Goal: Contribute content

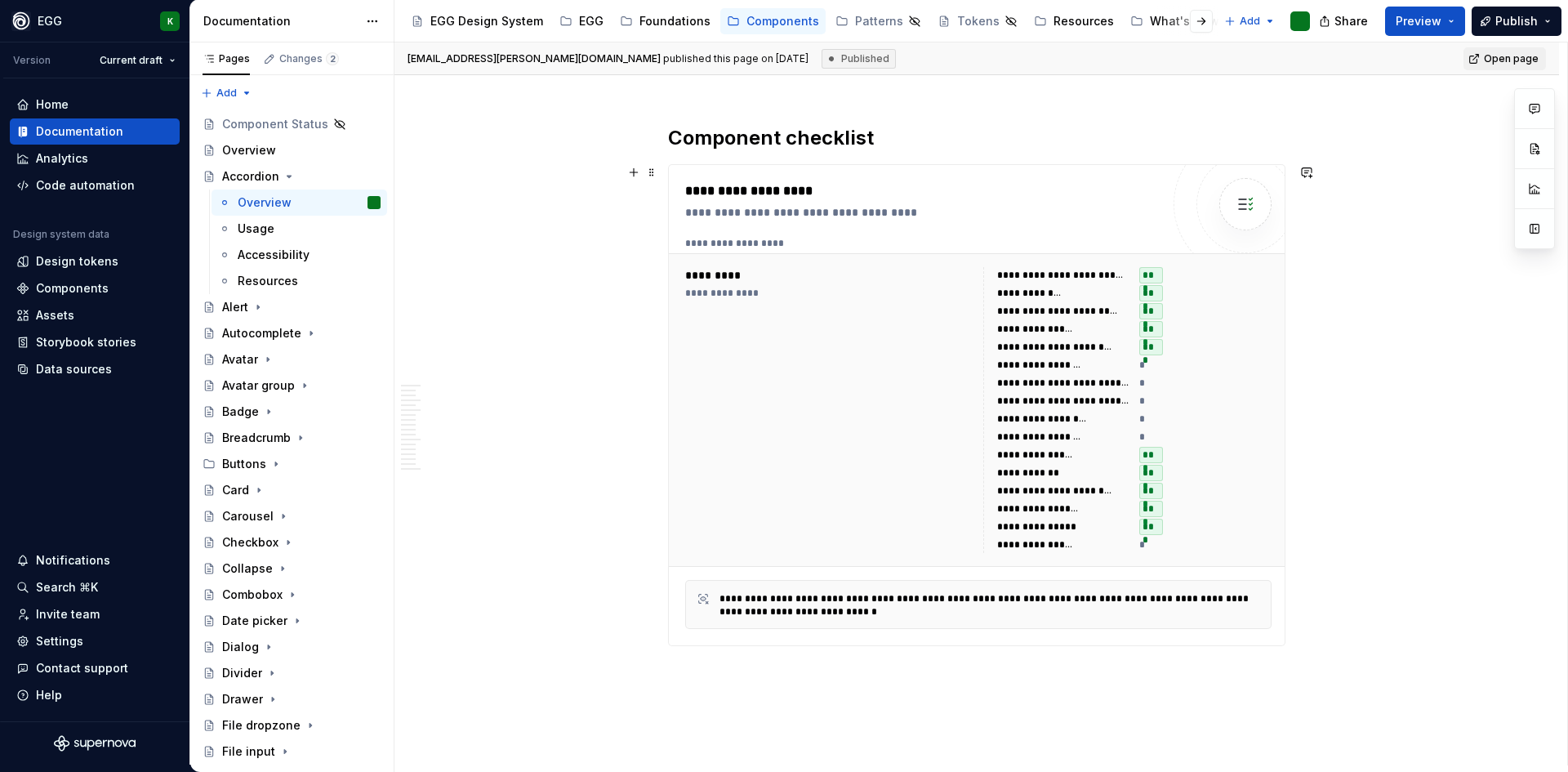
scroll to position [5816, 0]
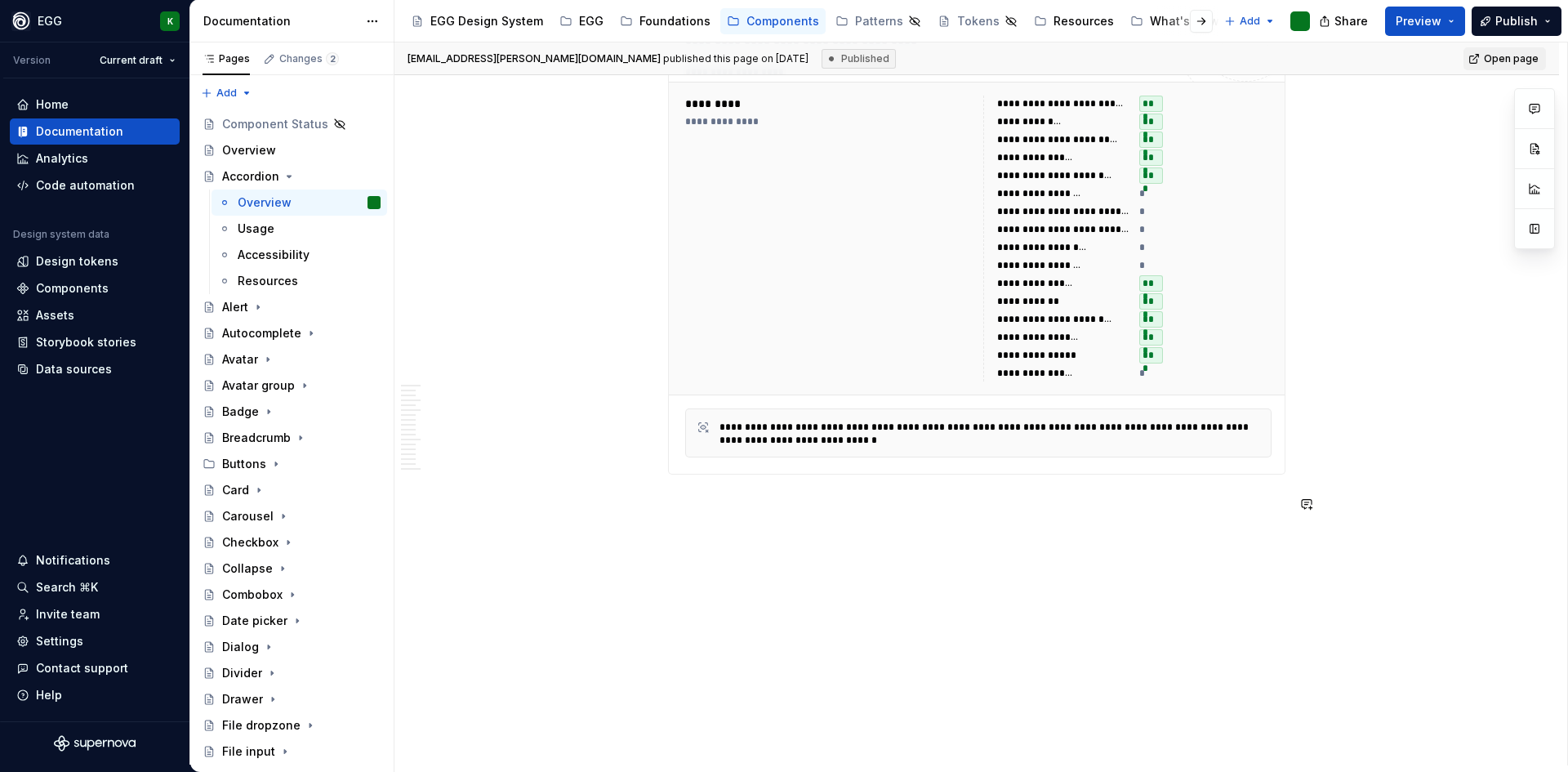
click at [742, 548] on div "[EMAIL_ADDRESS][PERSON_NAME][DOMAIN_NAME] published this page on [DATE] Publish…" at bounding box center [980, 404] width 1173 height 723
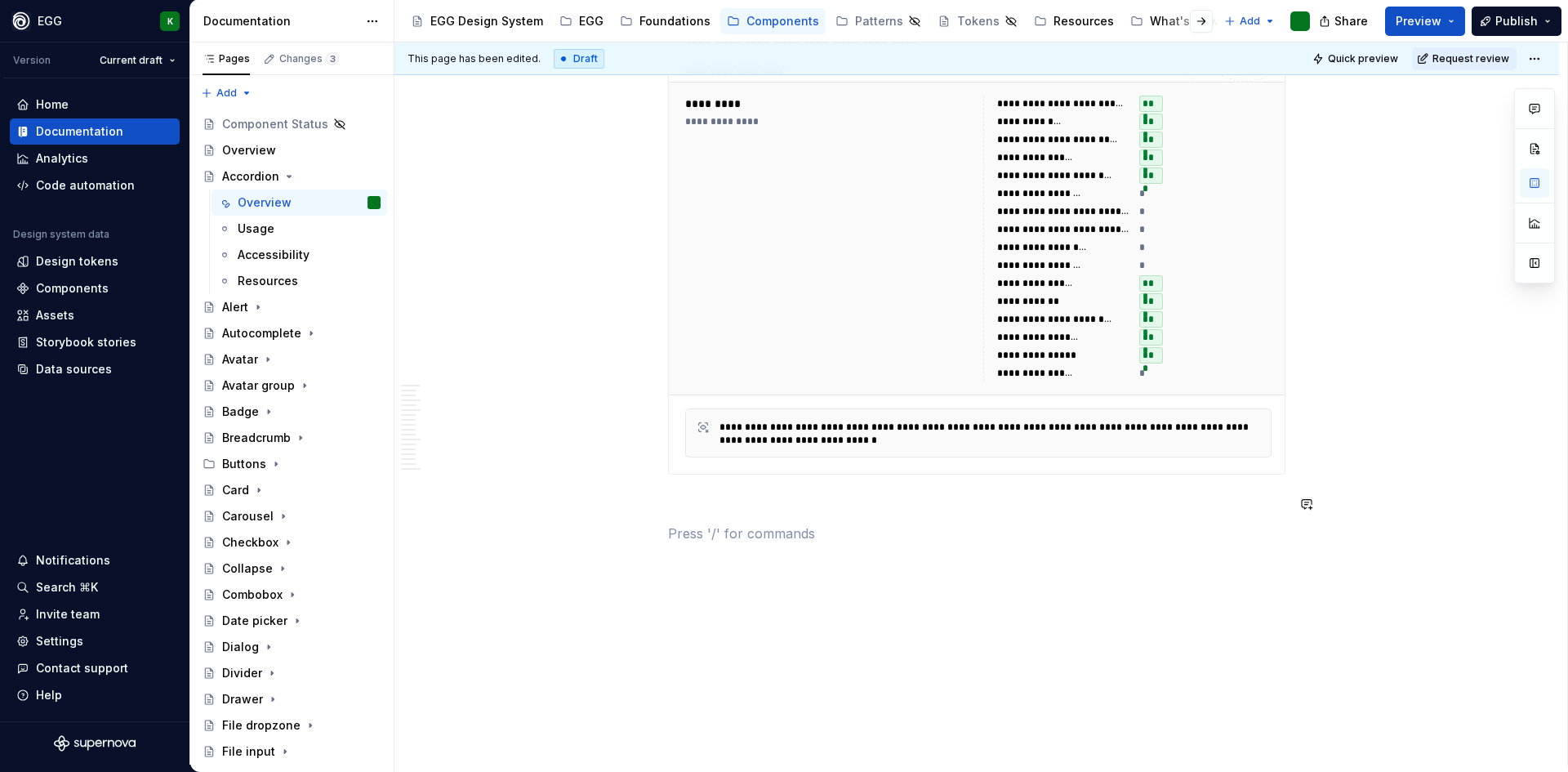
click at [1435, 16] on button "Publish" at bounding box center [1516, 21] width 90 height 29
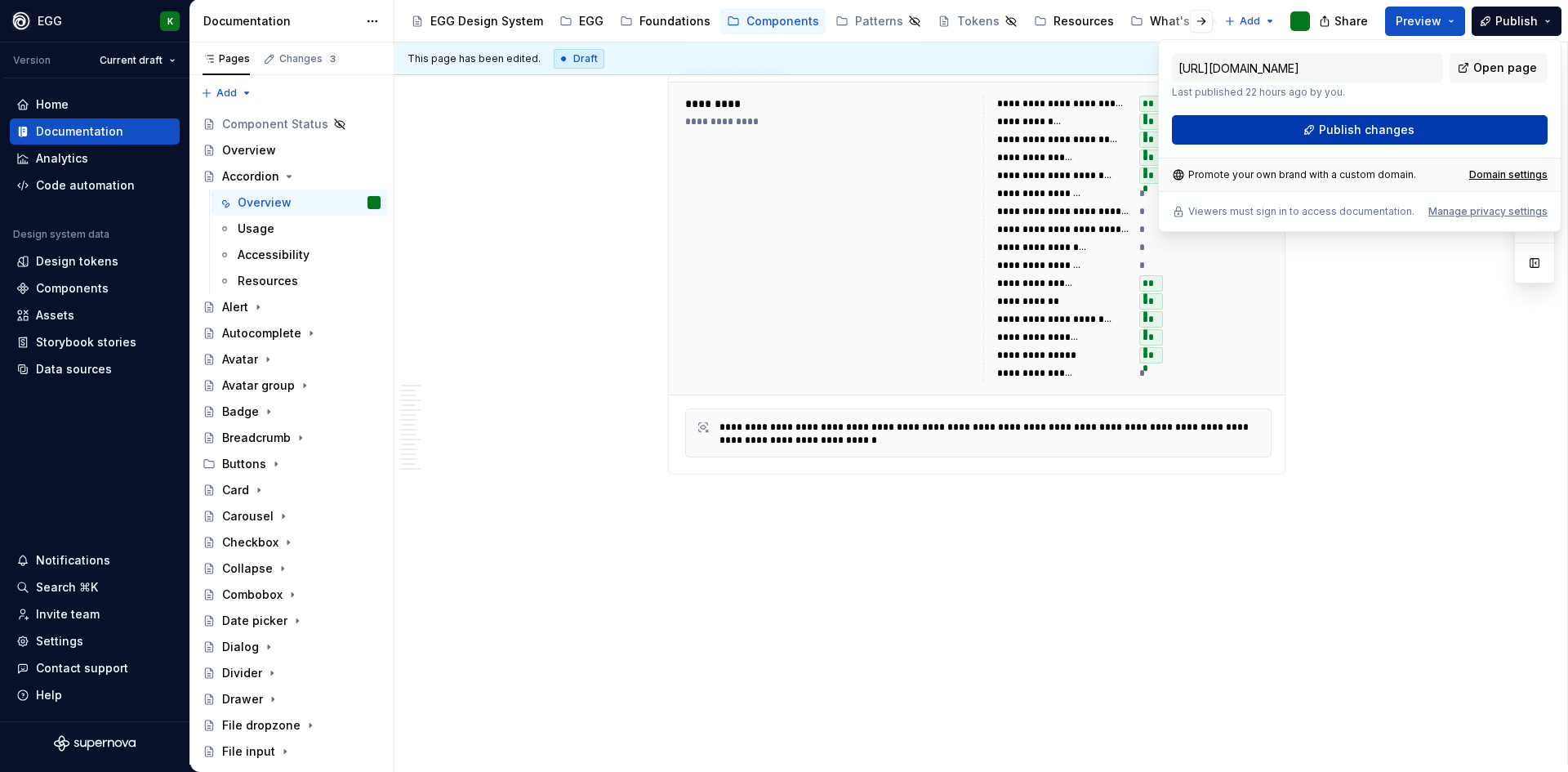
click at [1363, 128] on span "Publish changes" at bounding box center [1367, 130] width 96 height 16
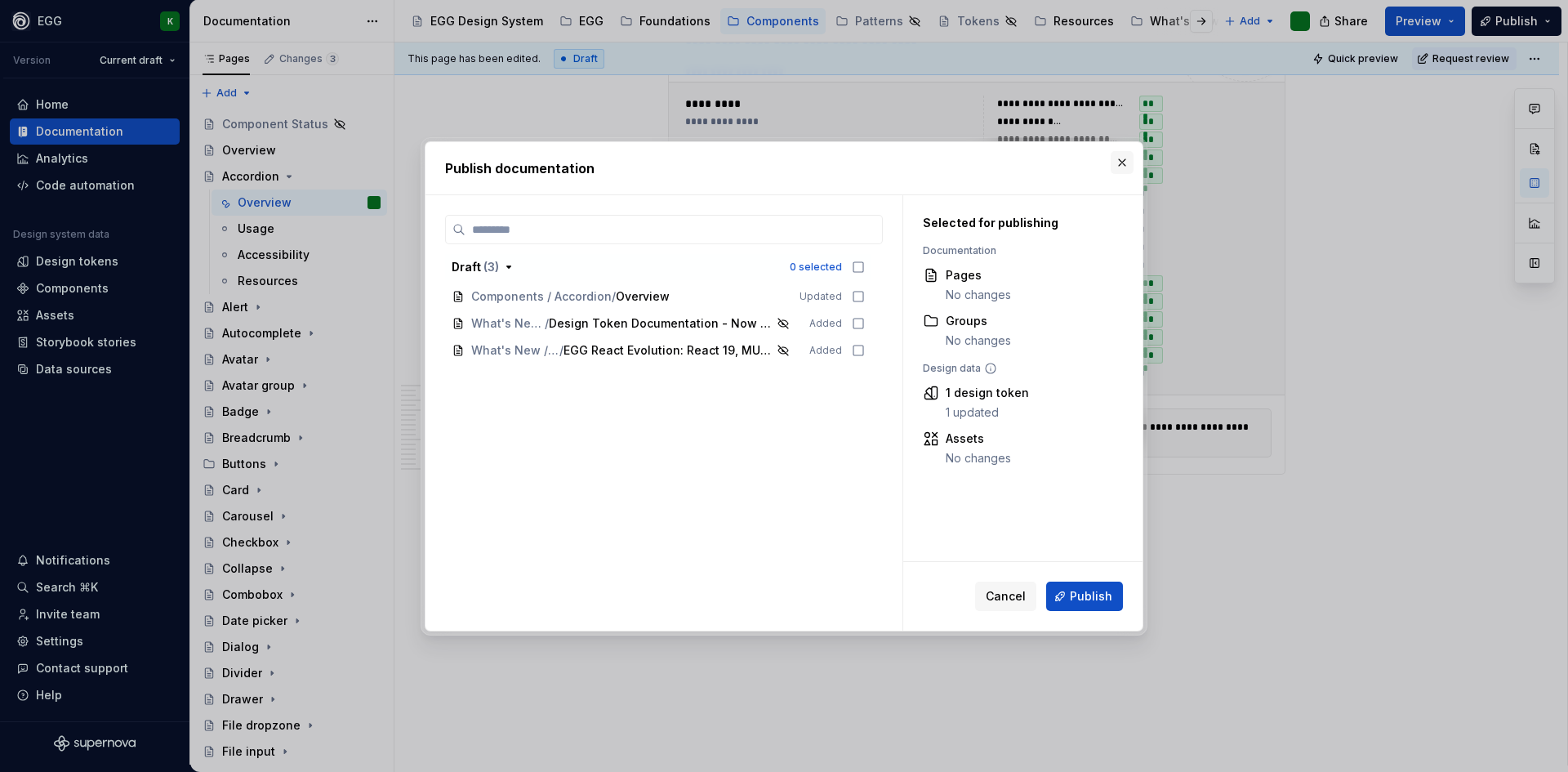
click at [1124, 166] on button "button" at bounding box center [1122, 163] width 23 height 23
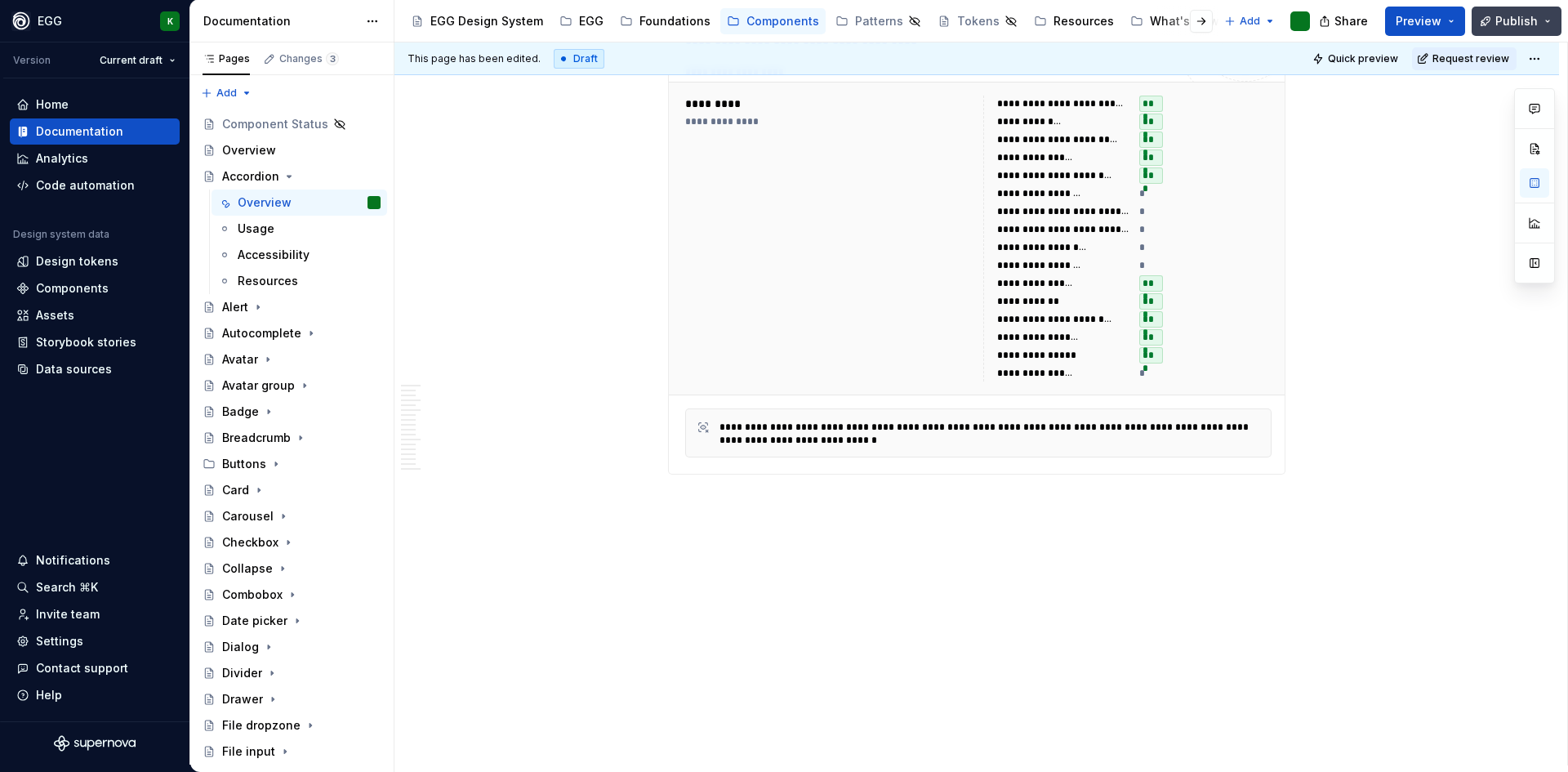
click at [1435, 20] on span "Publish" at bounding box center [1516, 21] width 43 height 16
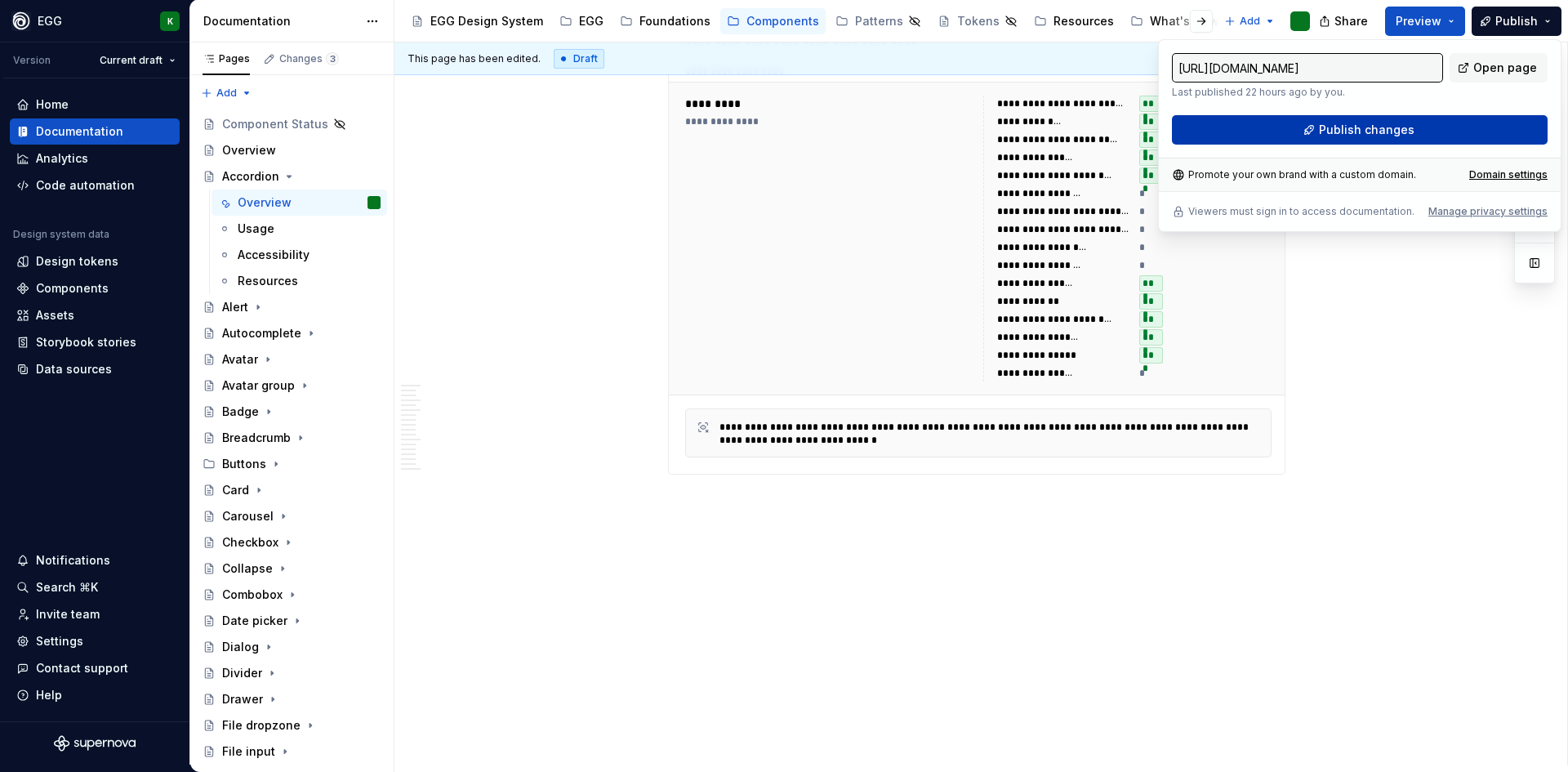
click at [1399, 125] on span "Publish changes" at bounding box center [1367, 130] width 96 height 16
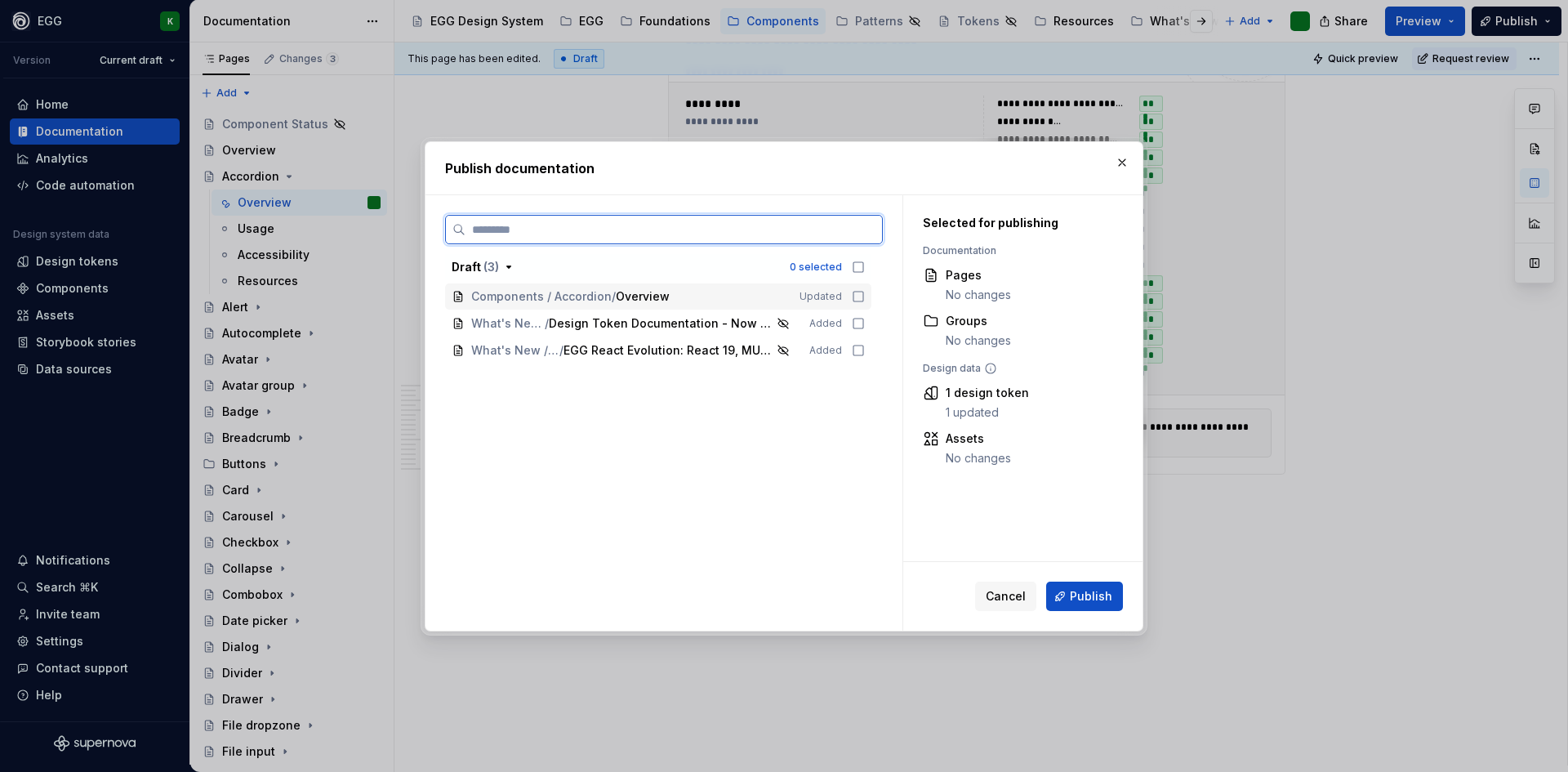
click at [857, 295] on icon at bounding box center [858, 296] width 13 height 13
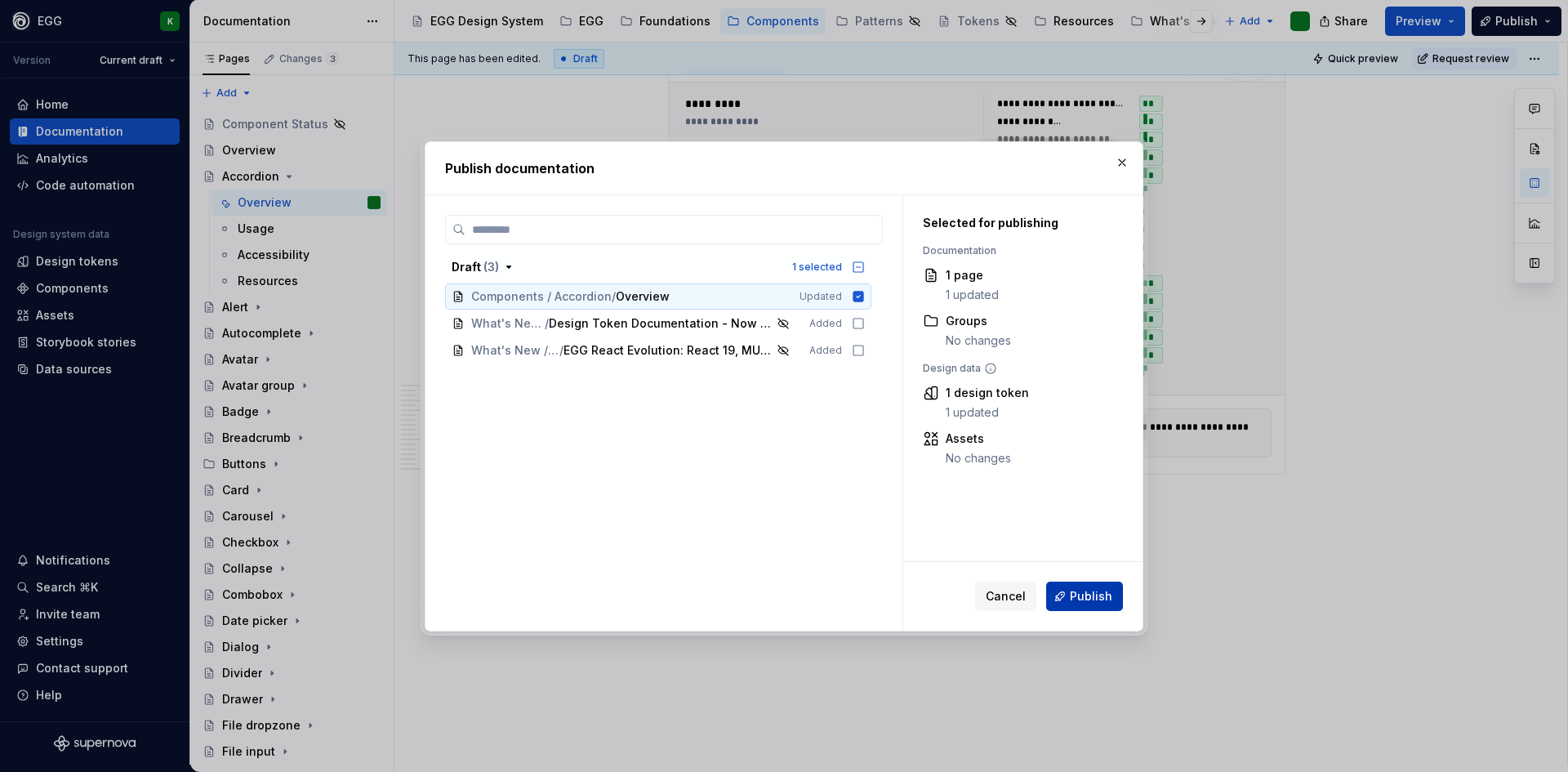
click at [1088, 601] on span "Publish" at bounding box center [1091, 596] width 43 height 16
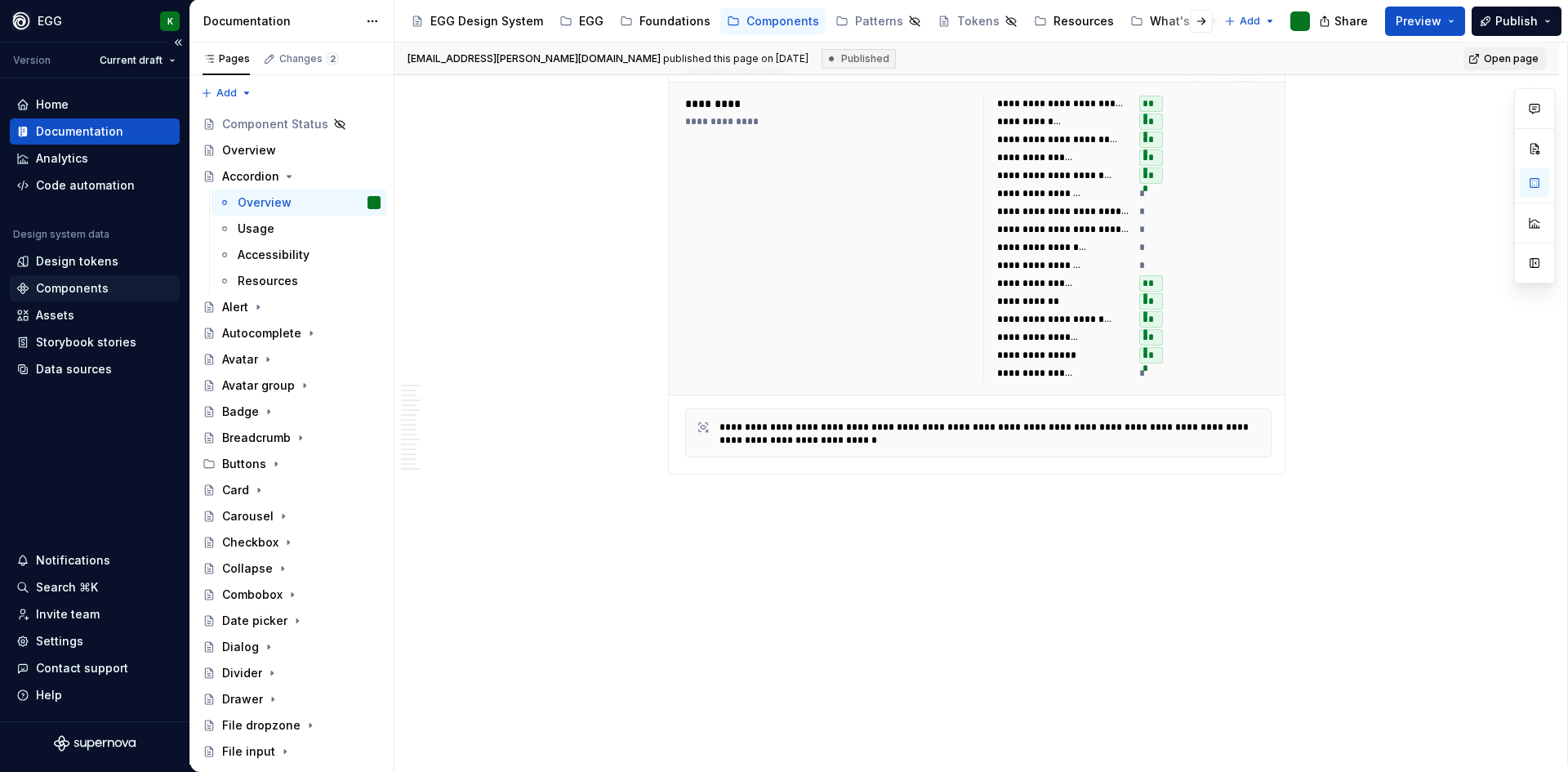
click at [81, 286] on div "Components" at bounding box center [72, 288] width 73 height 16
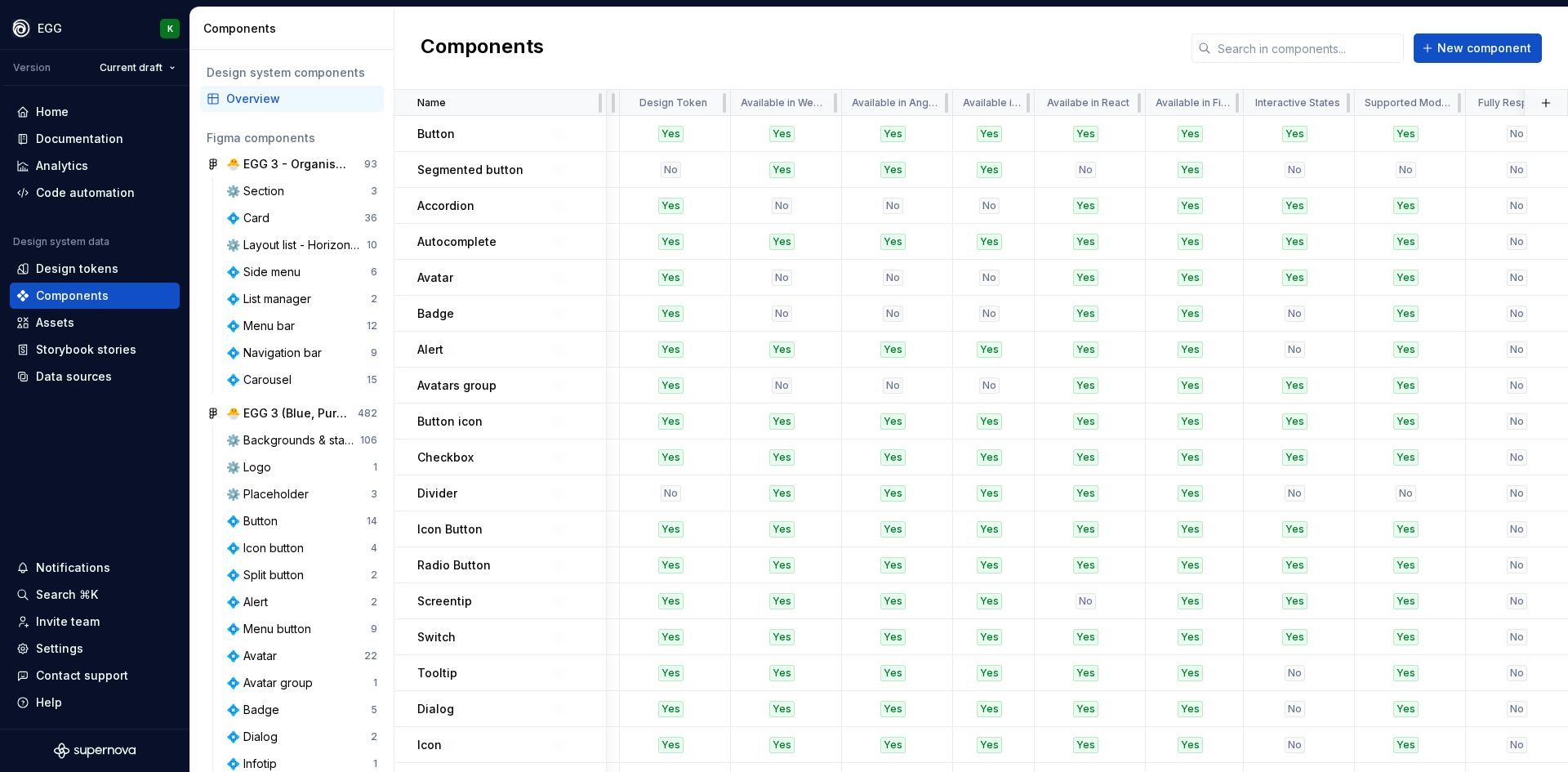
scroll to position [0, 2989]
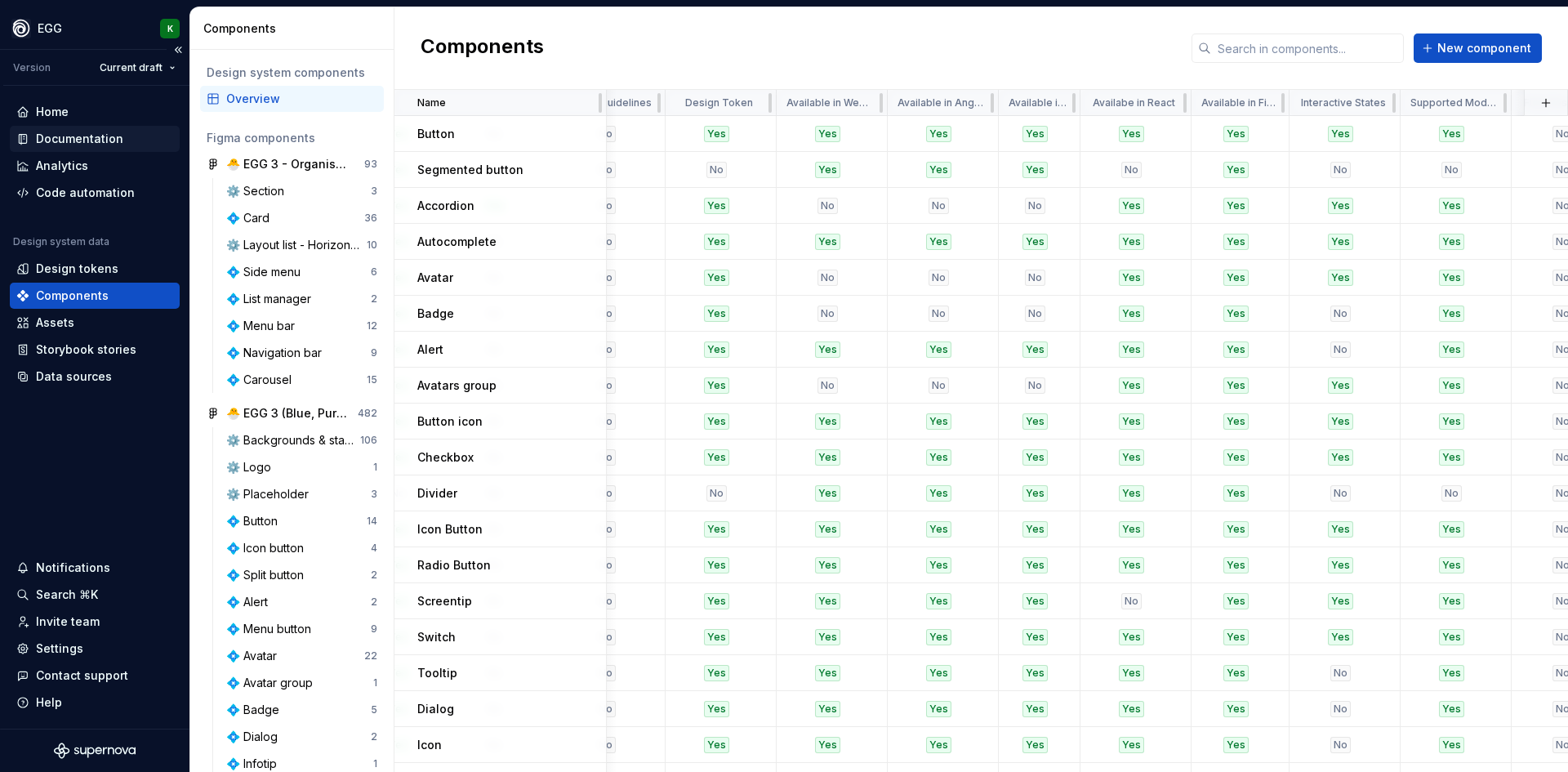
click at [61, 133] on div "Documentation" at bounding box center [79, 139] width 88 height 16
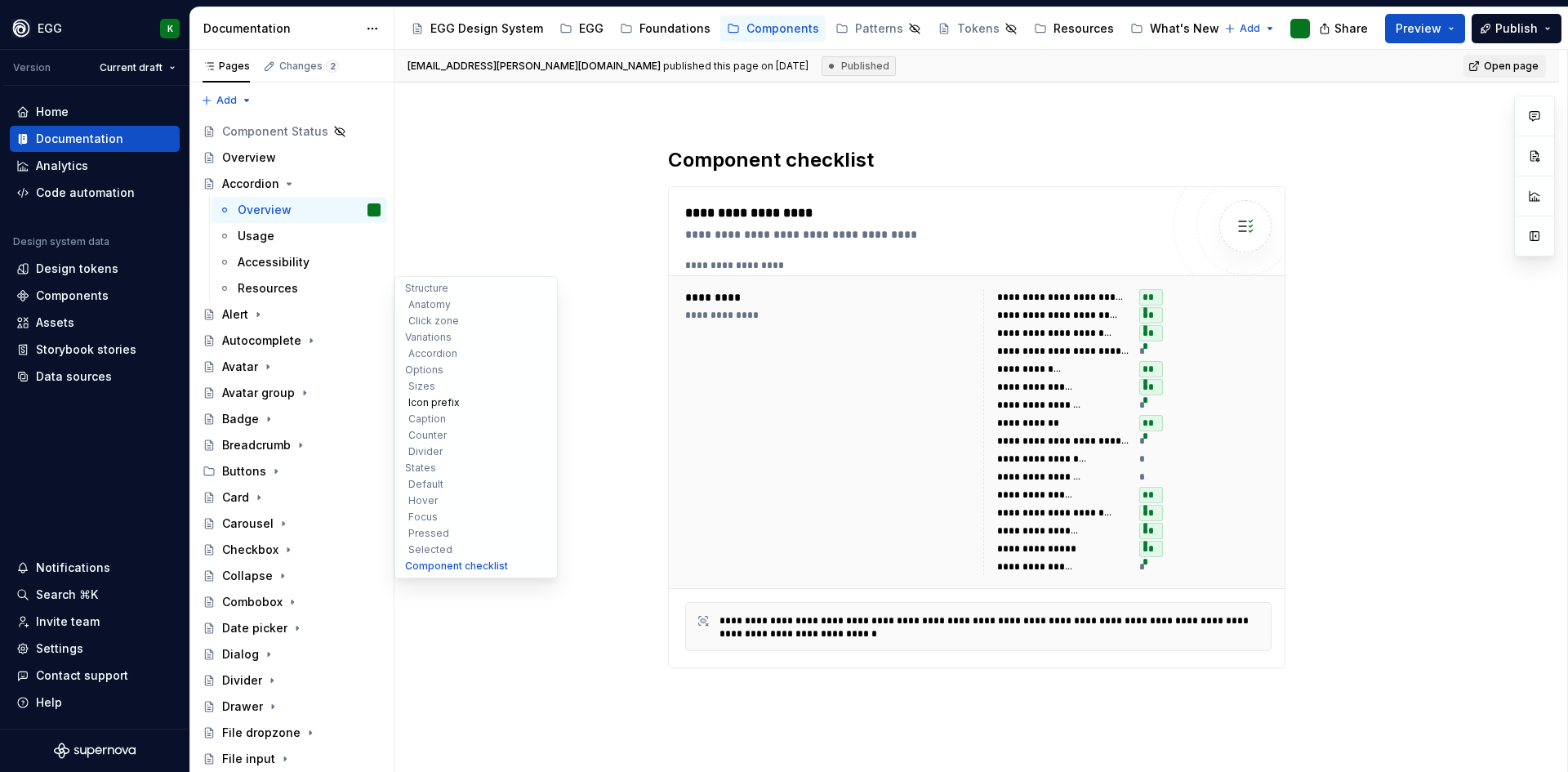
scroll to position [5718, 0]
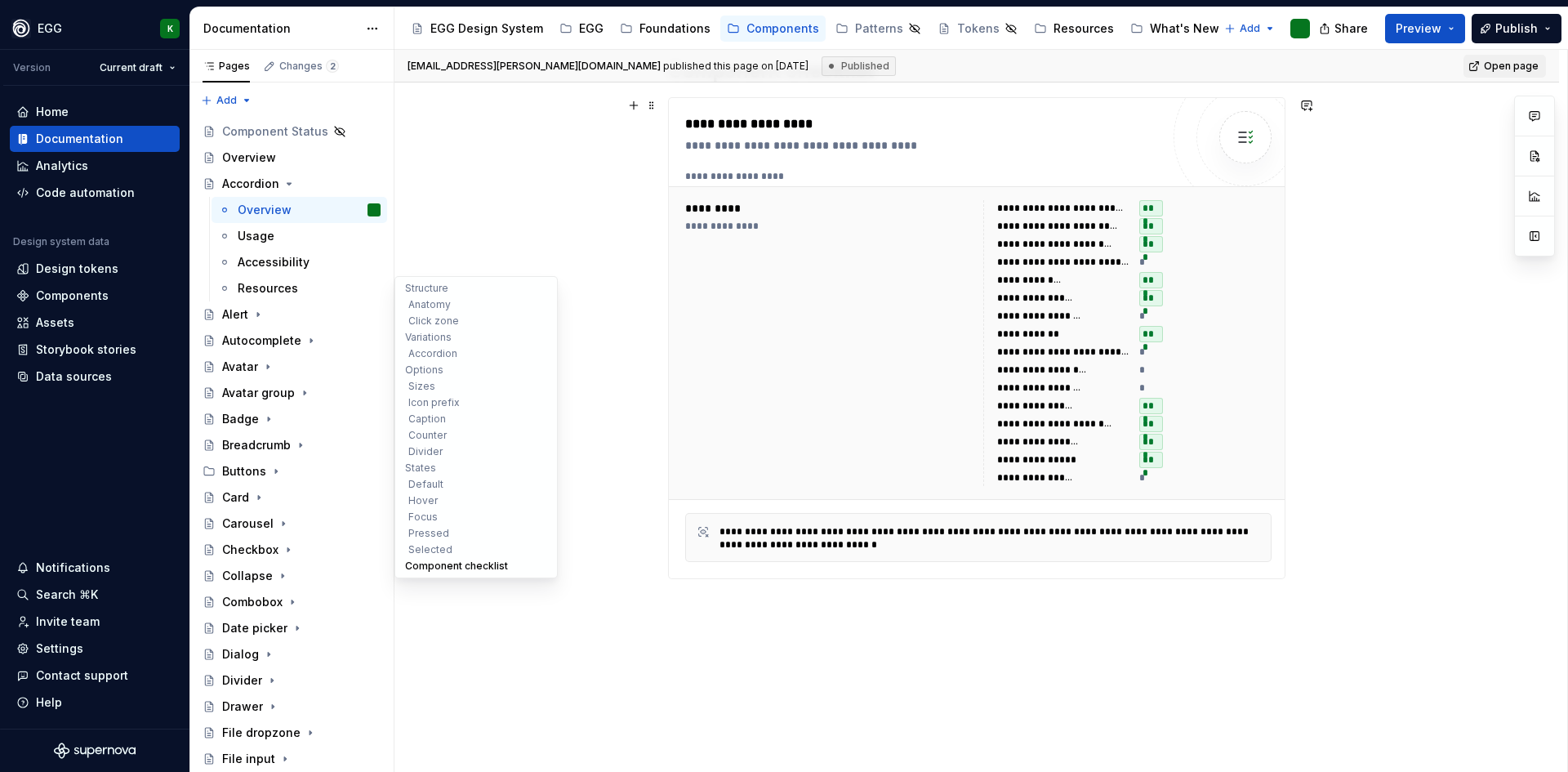
click at [430, 567] on button "Component checklist" at bounding box center [476, 567] width 155 height 16
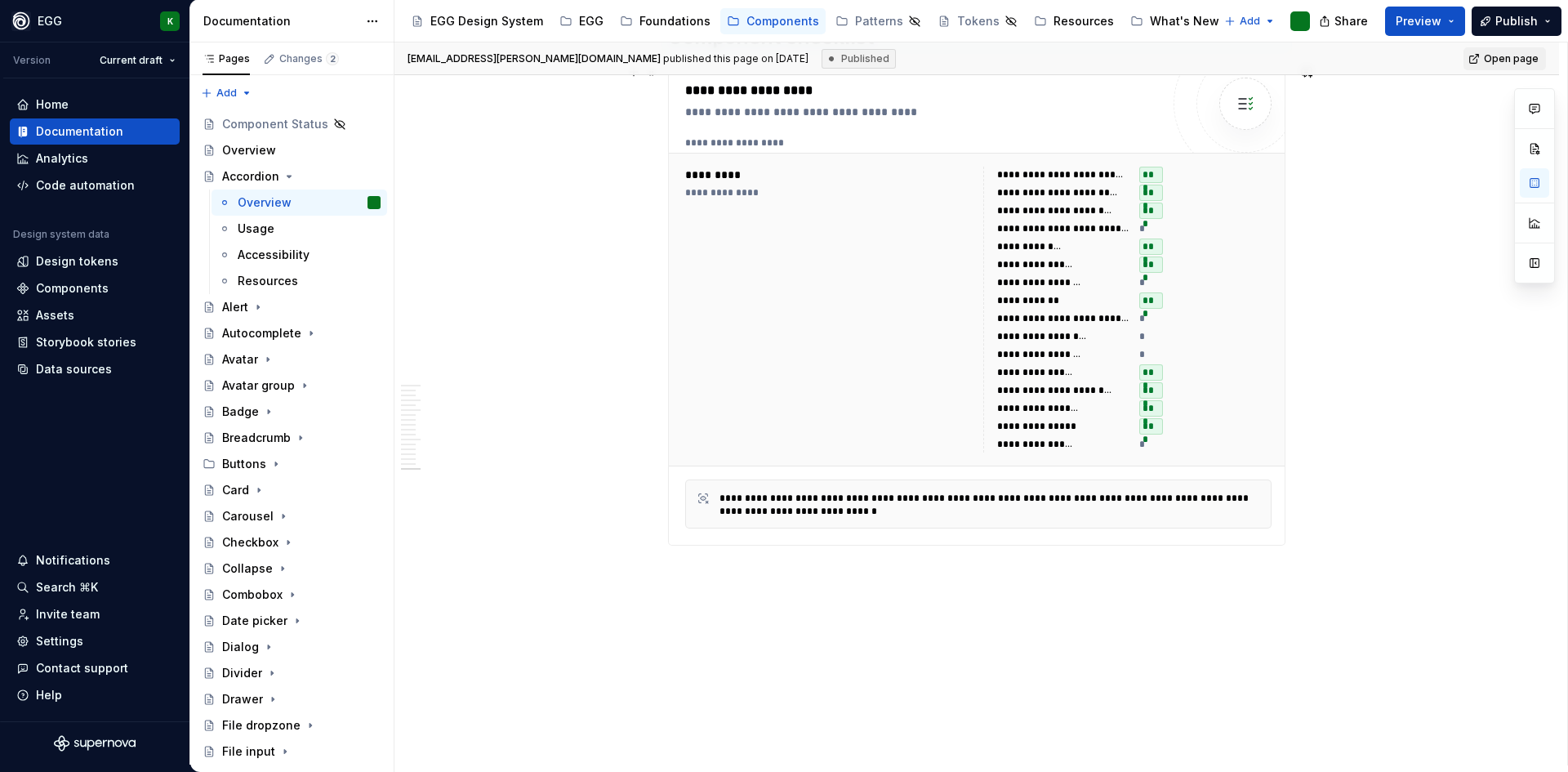
scroll to position [5845, 0]
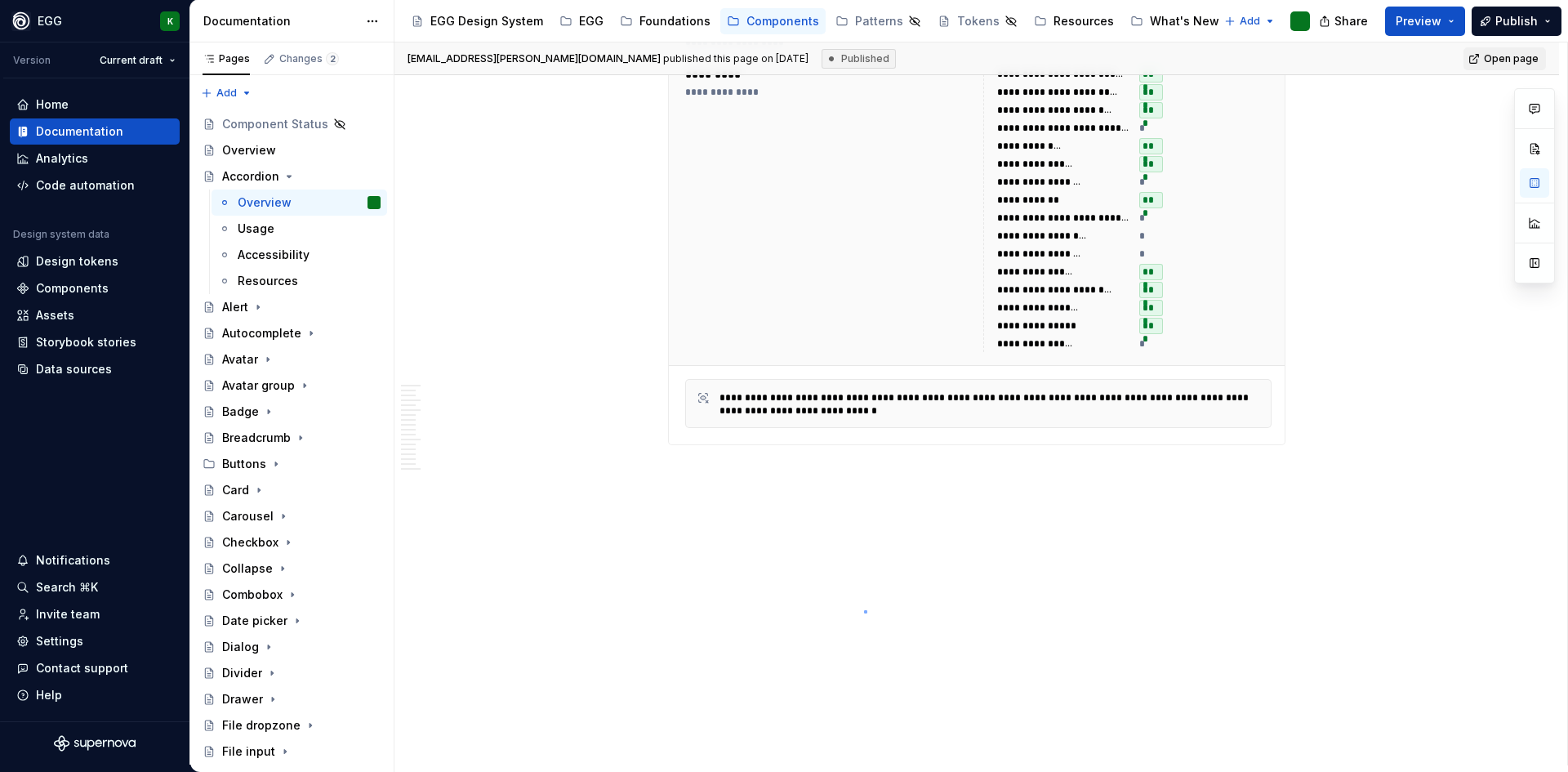
click at [864, 610] on div "[EMAIL_ADDRESS][PERSON_NAME][DOMAIN_NAME] published this page on [DATE] Publish…" at bounding box center [980, 404] width 1173 height 723
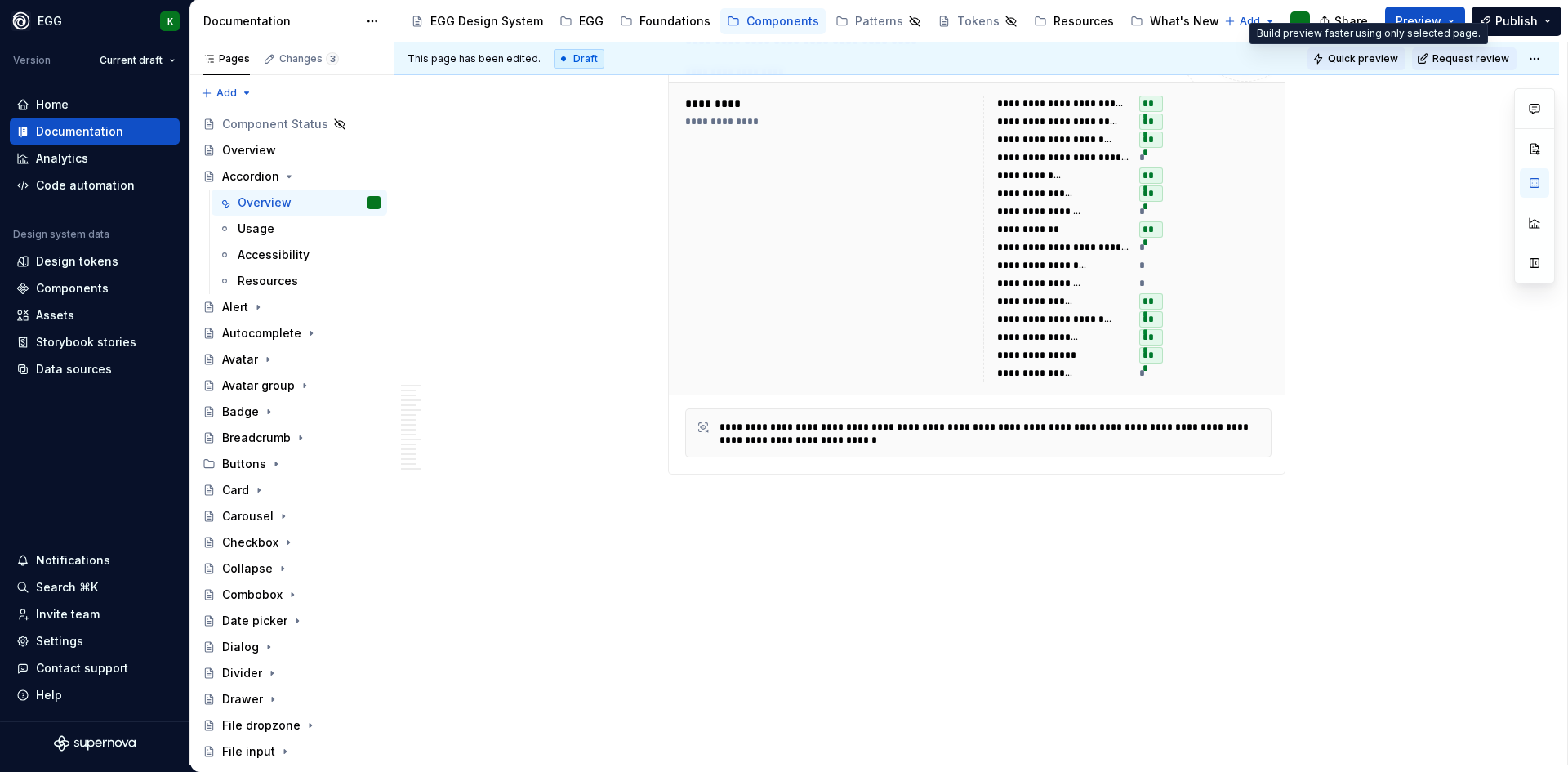
click at [1381, 62] on span "Quick preview" at bounding box center [1363, 59] width 70 height 13
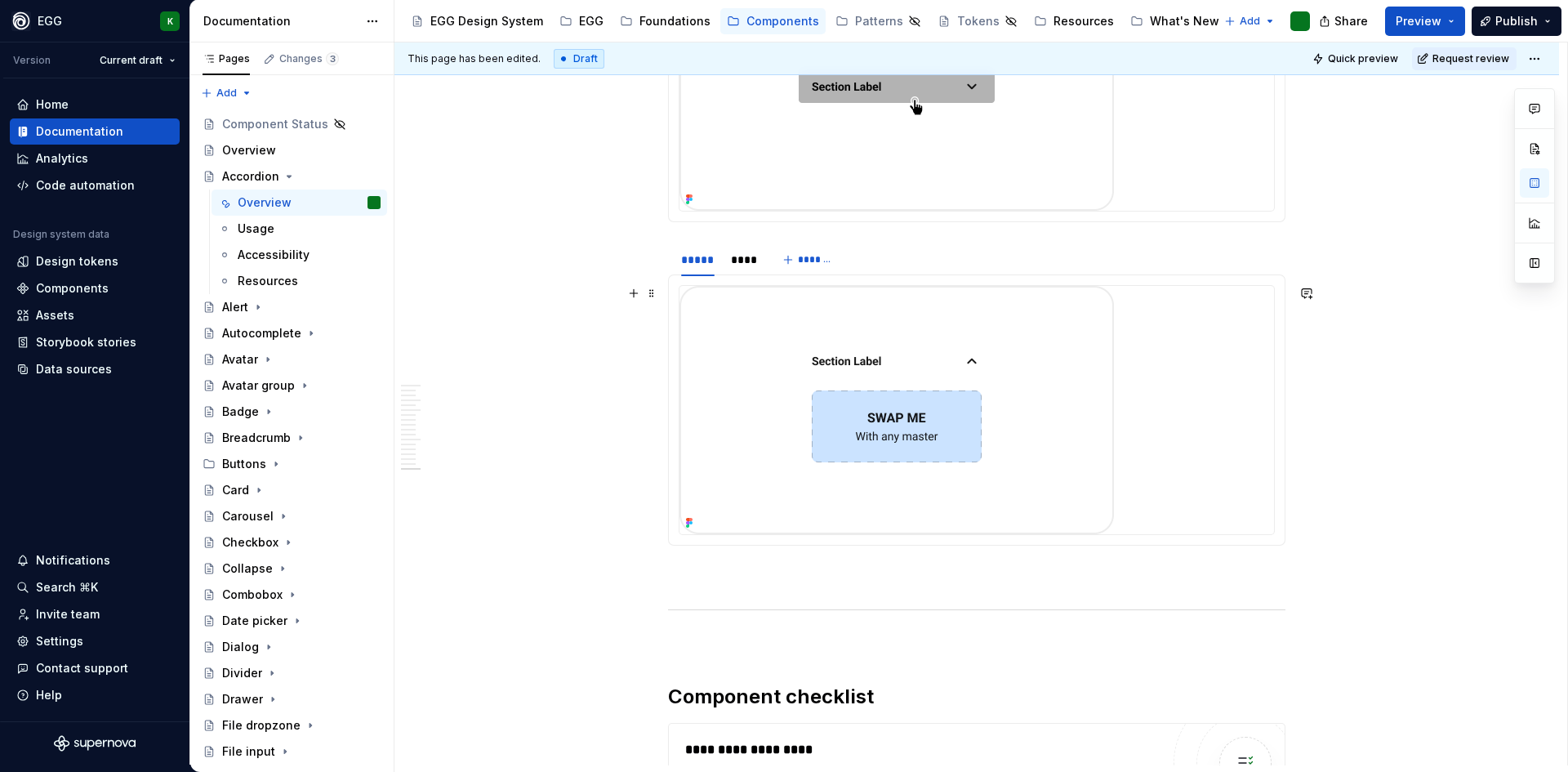
scroll to position [4835, 0]
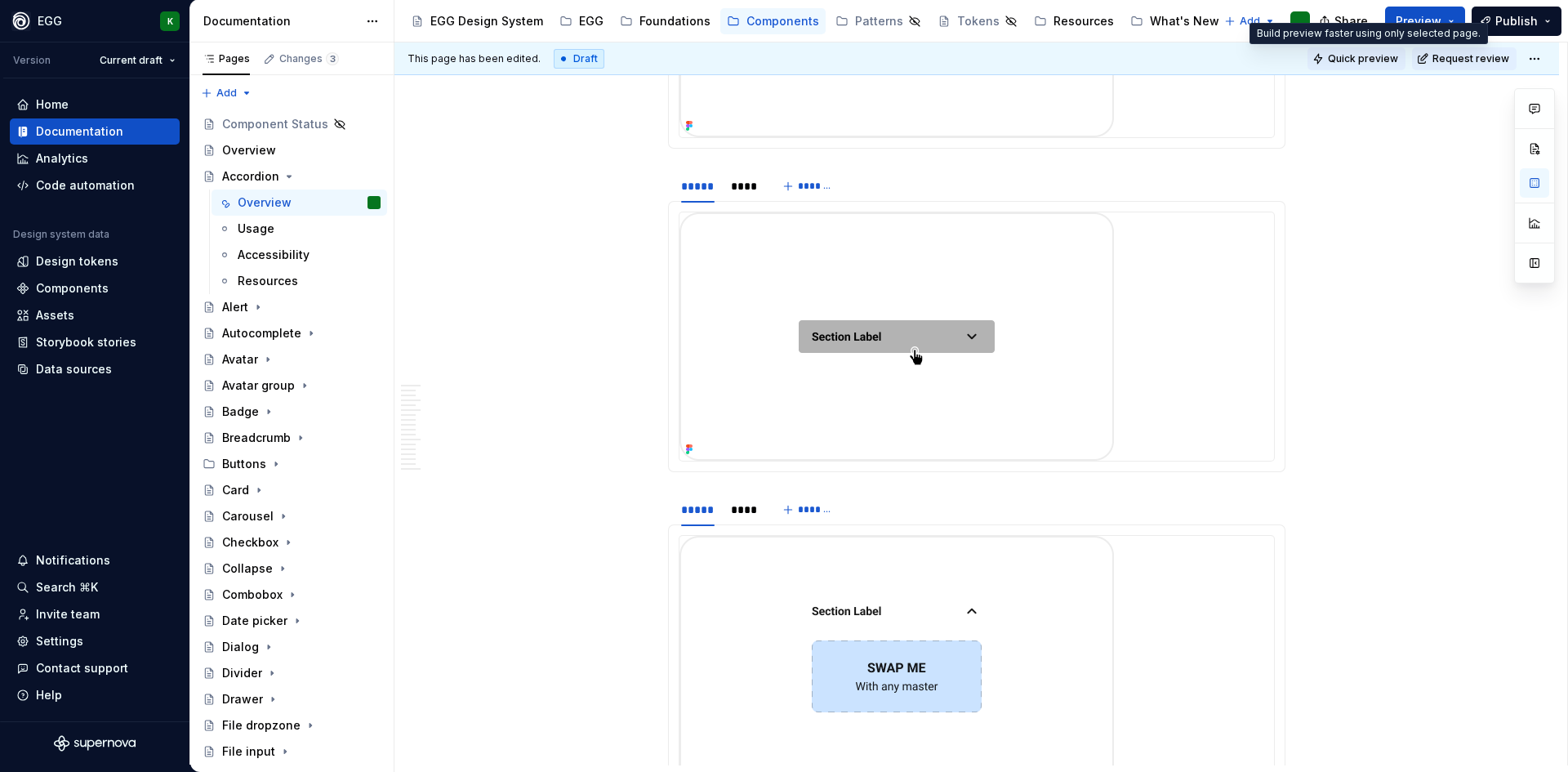
click at [1356, 61] on span "Quick preview" at bounding box center [1363, 59] width 70 height 13
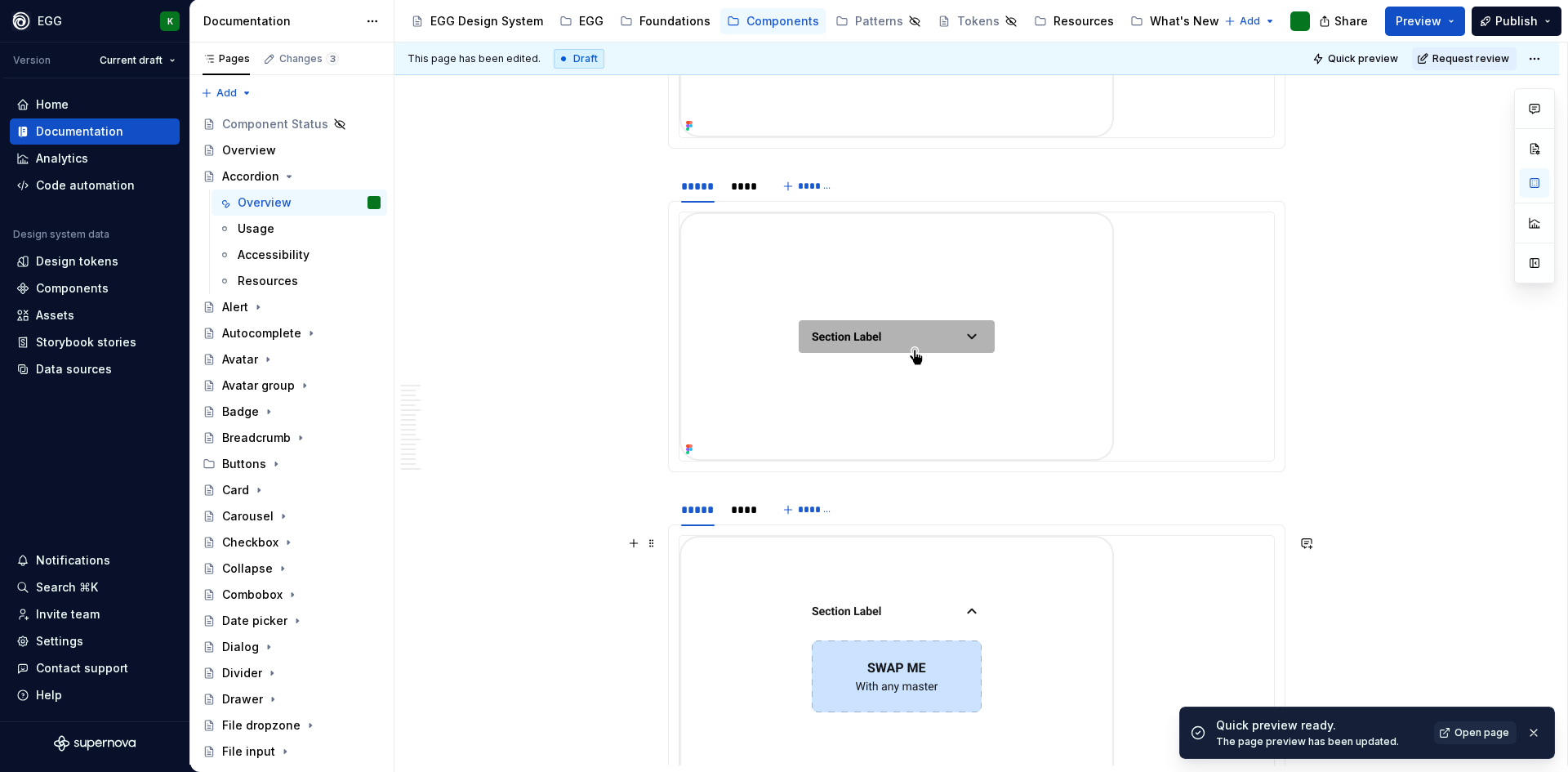
click at [1435, 718] on div "Quick preview ready. The page preview has been updated. Open page" at bounding box center [1380, 733] width 328 height 31
click at [1435, 728] on span "Open page" at bounding box center [1481, 733] width 55 height 13
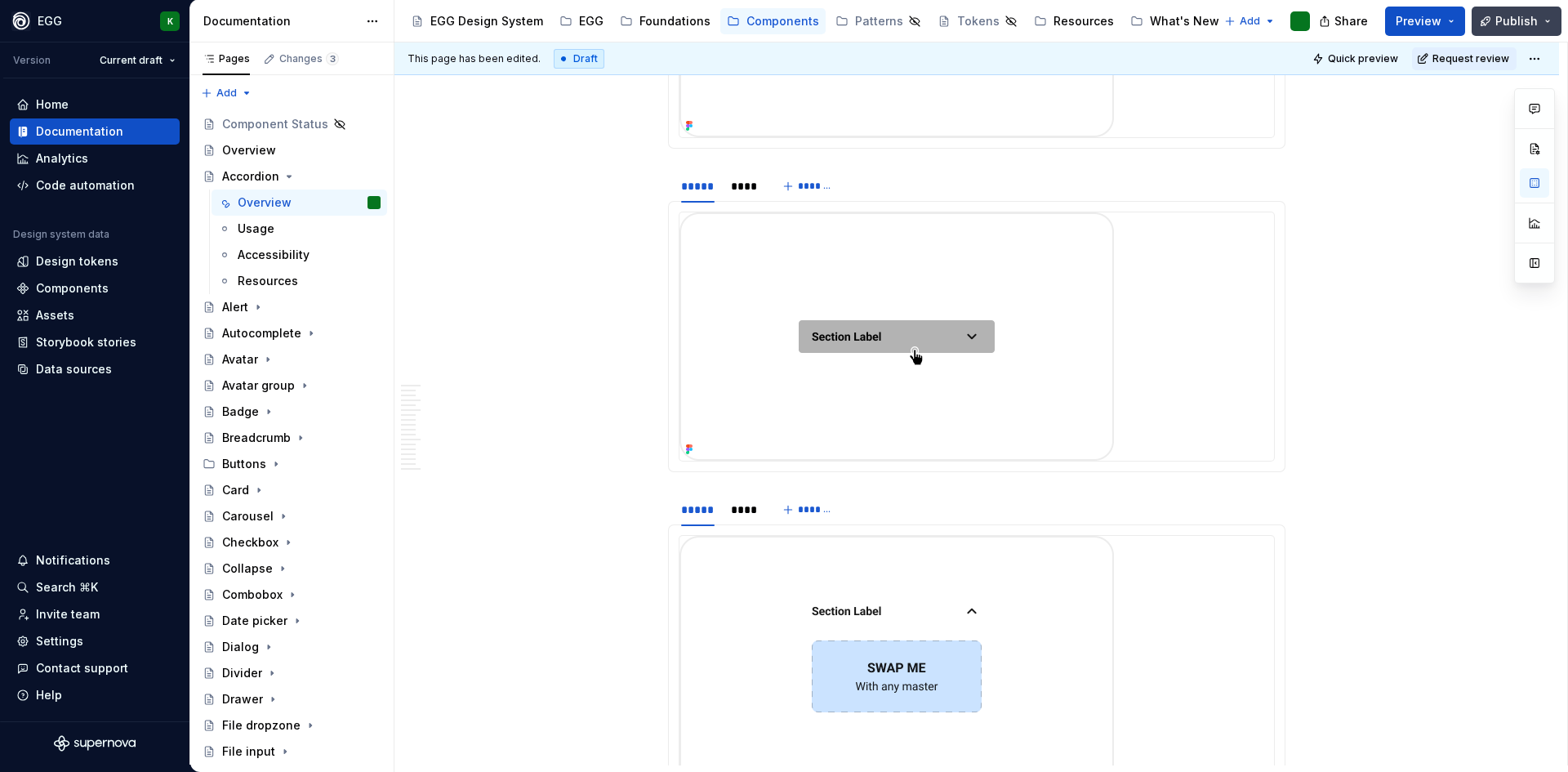
click at [1435, 20] on span "Publish" at bounding box center [1516, 21] width 43 height 16
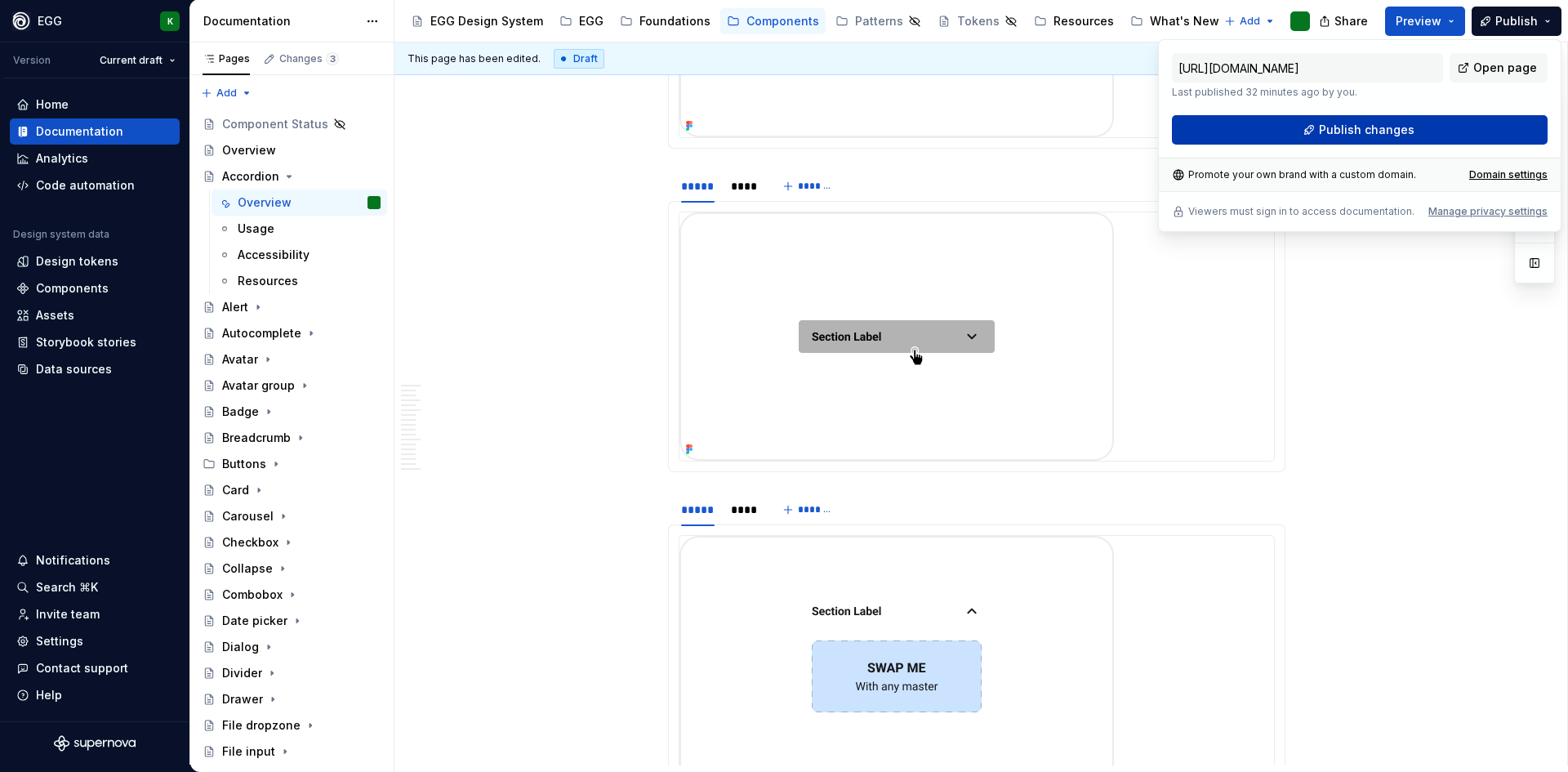
click at [1375, 121] on button "Publish changes" at bounding box center [1359, 130] width 376 height 29
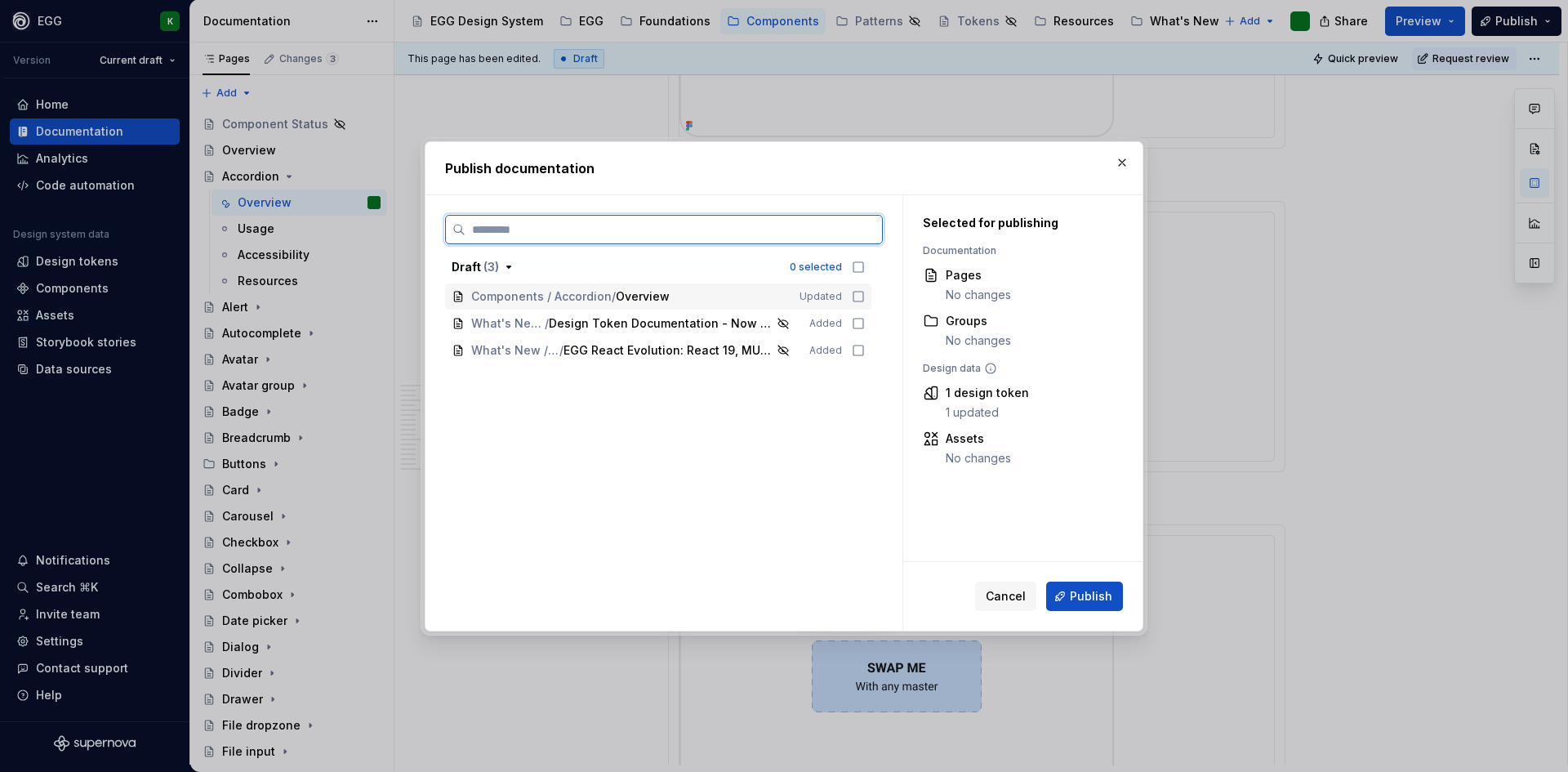
click at [857, 298] on icon at bounding box center [858, 296] width 13 height 13
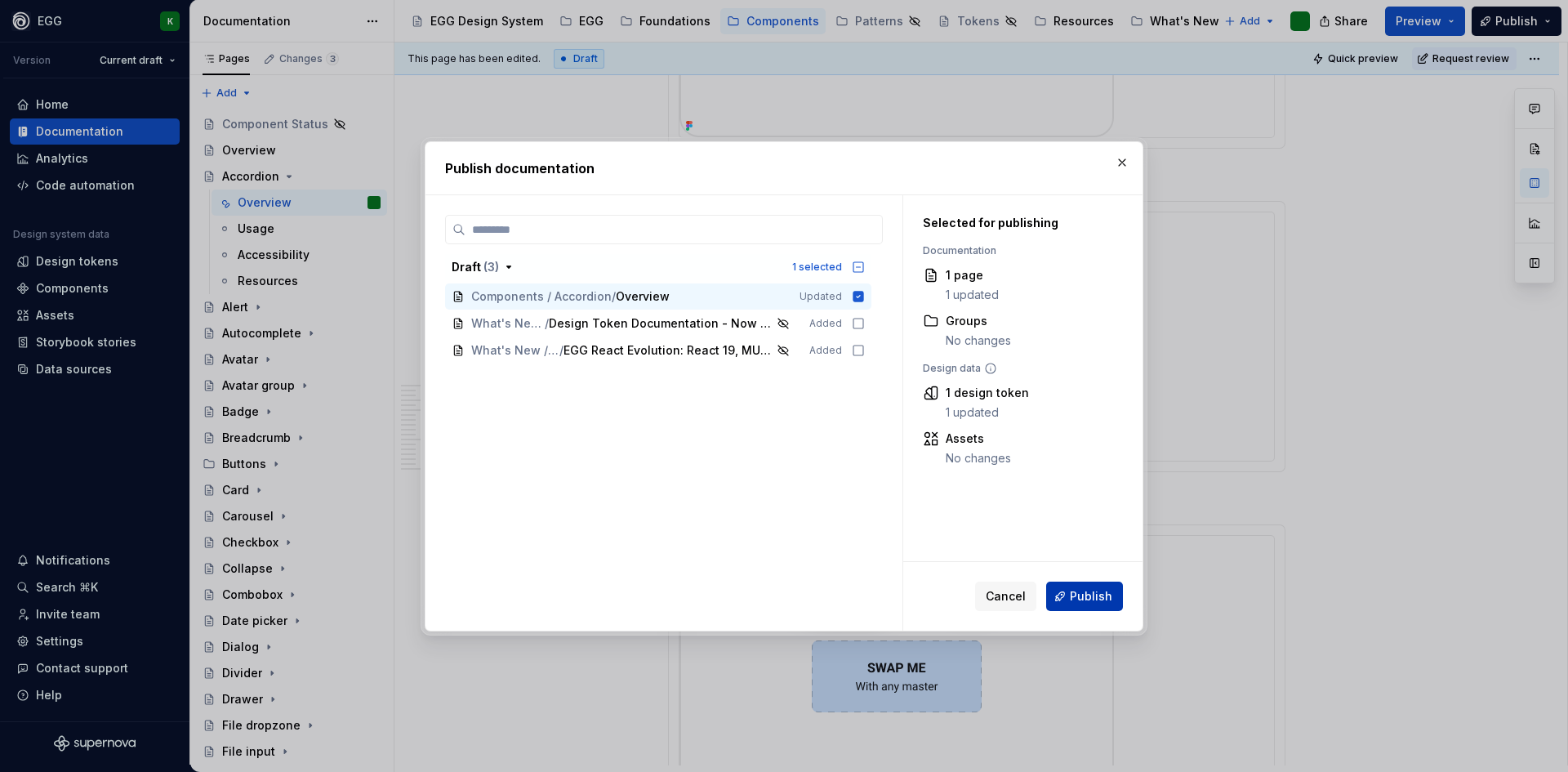
click at [1088, 588] on span "Publish" at bounding box center [1091, 596] width 43 height 16
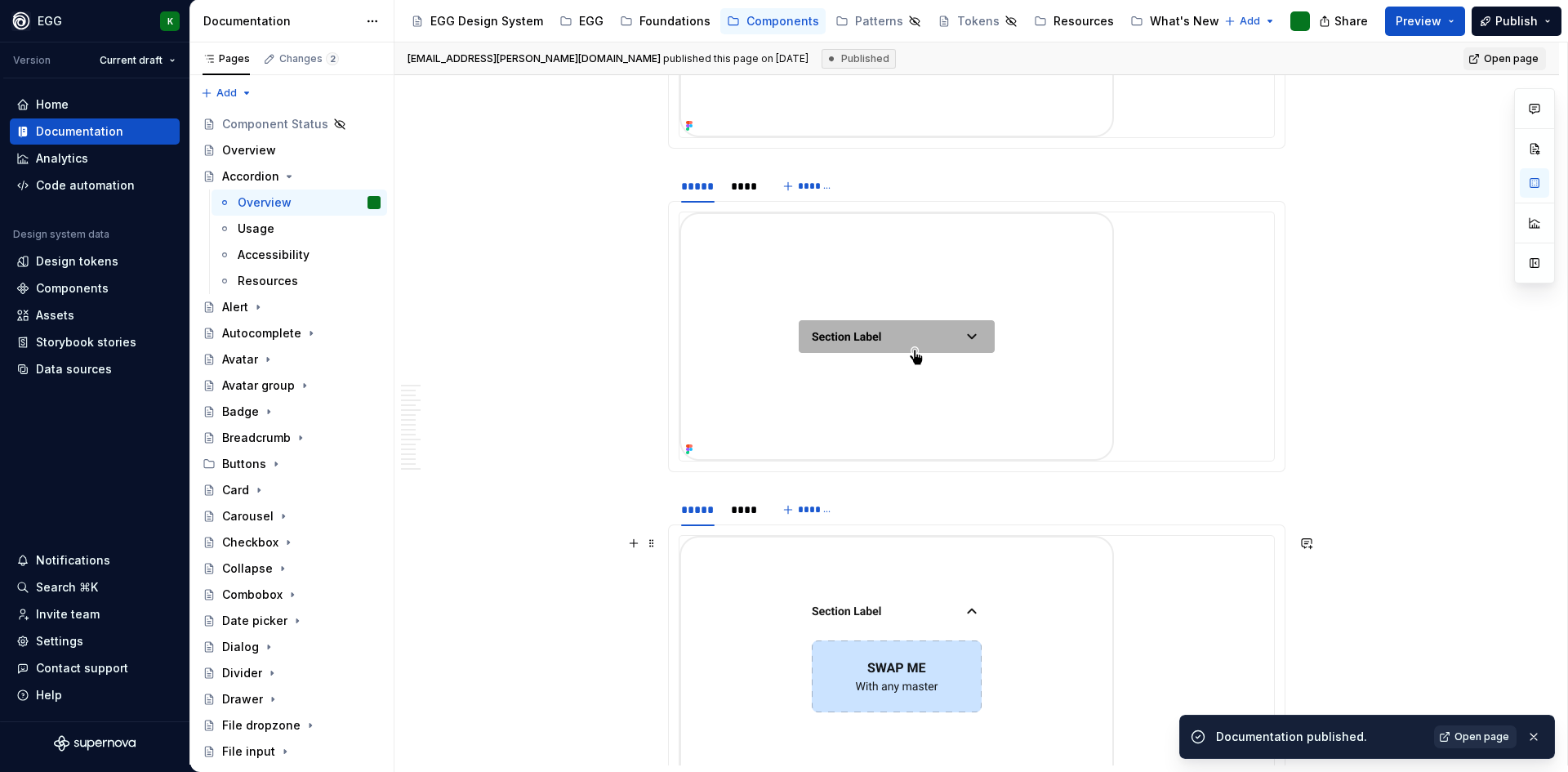
click at [1435, 738] on span "Open page" at bounding box center [1481, 737] width 55 height 13
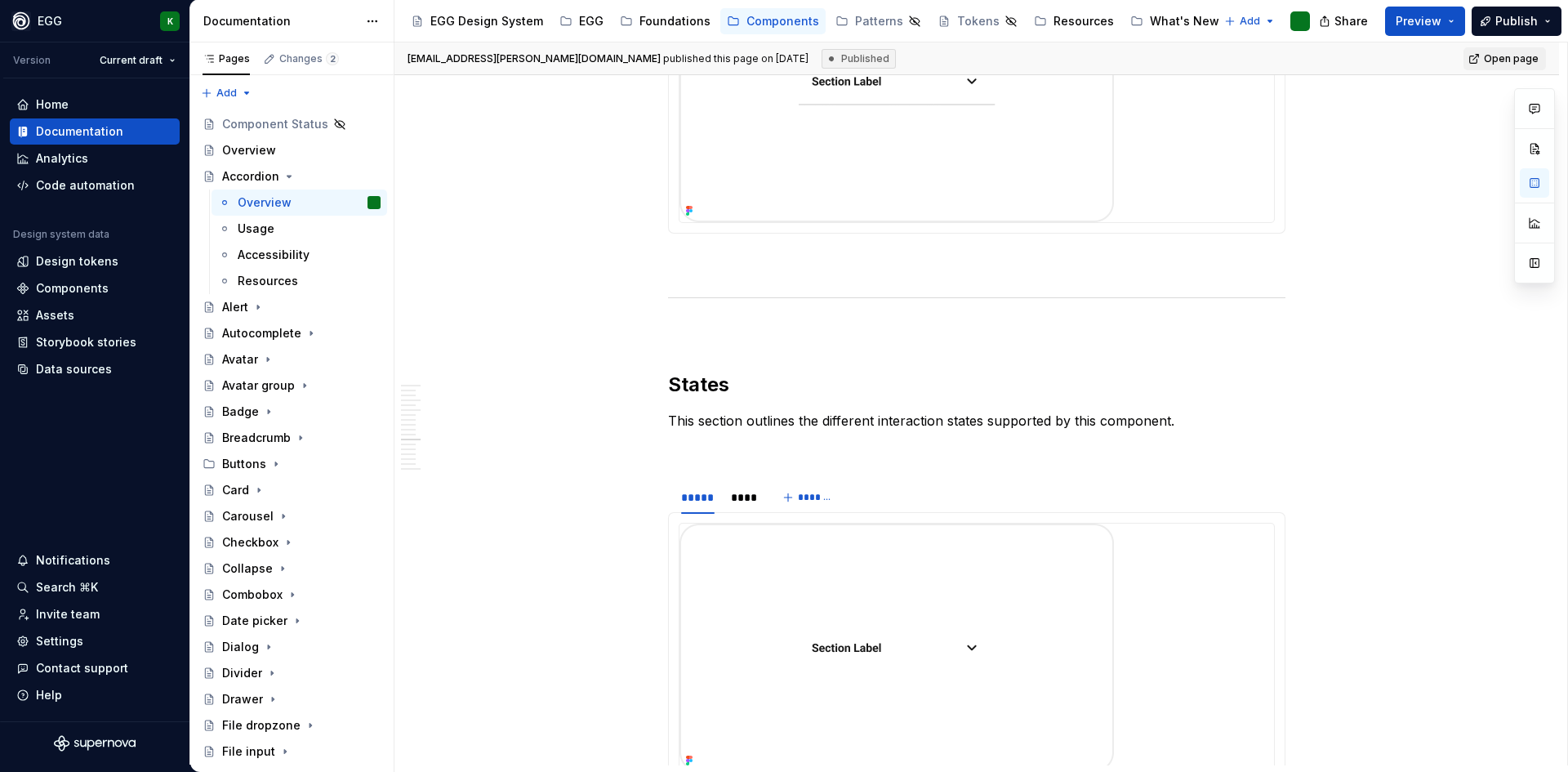
scroll to position [3283, 0]
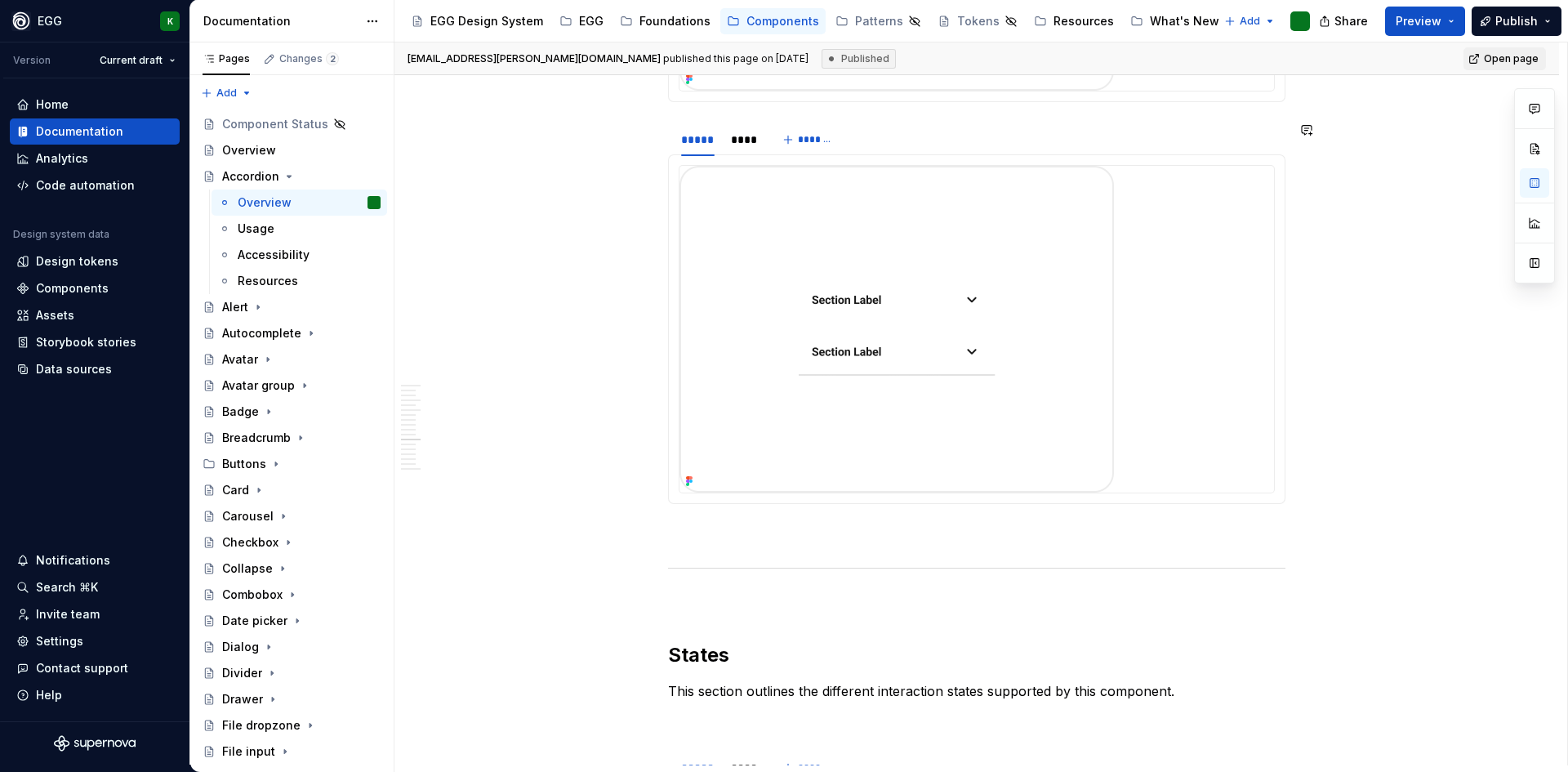
type textarea "*"
click at [61, 291] on div "Components" at bounding box center [72, 288] width 73 height 16
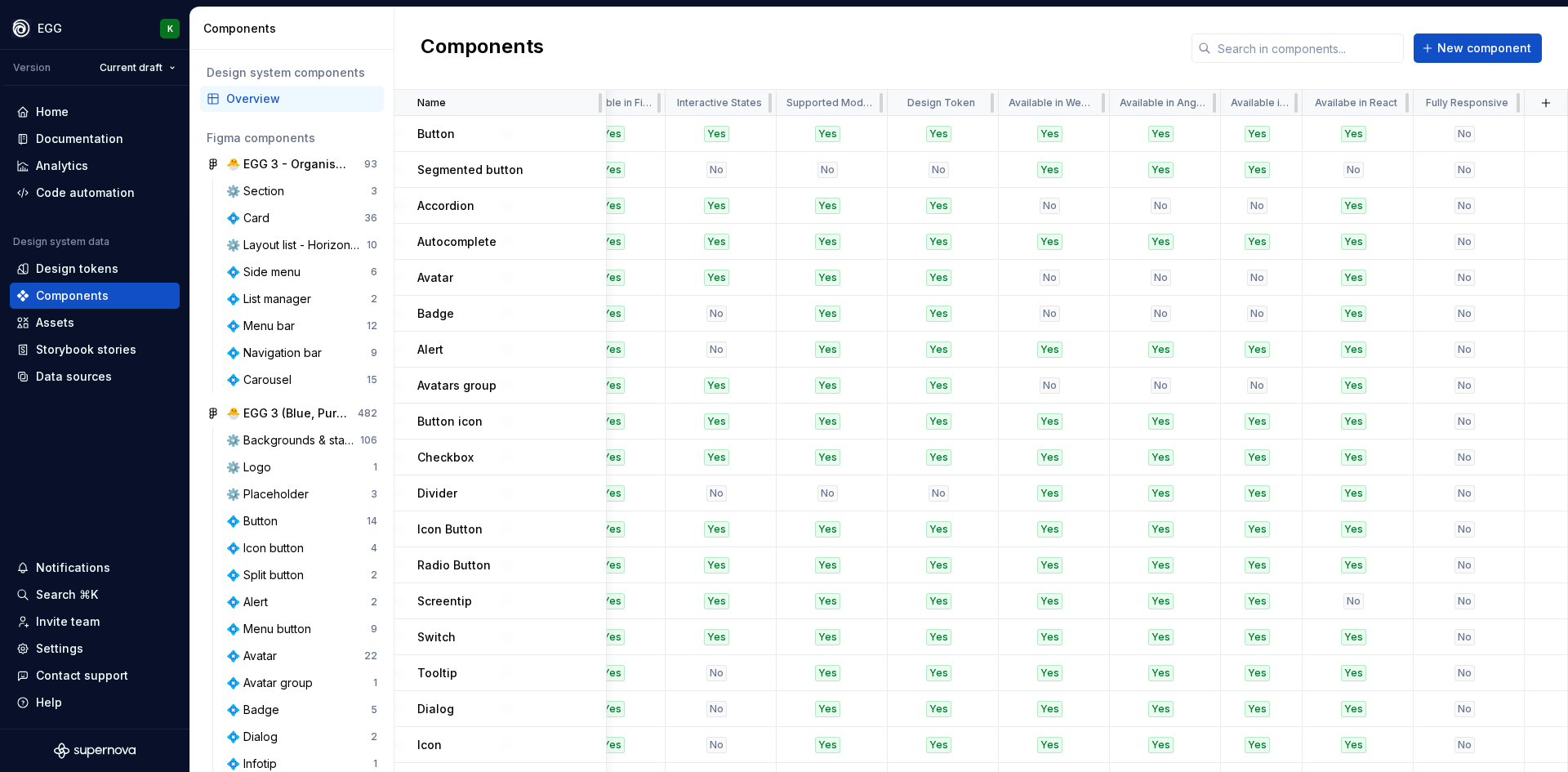
scroll to position [0, 3095]
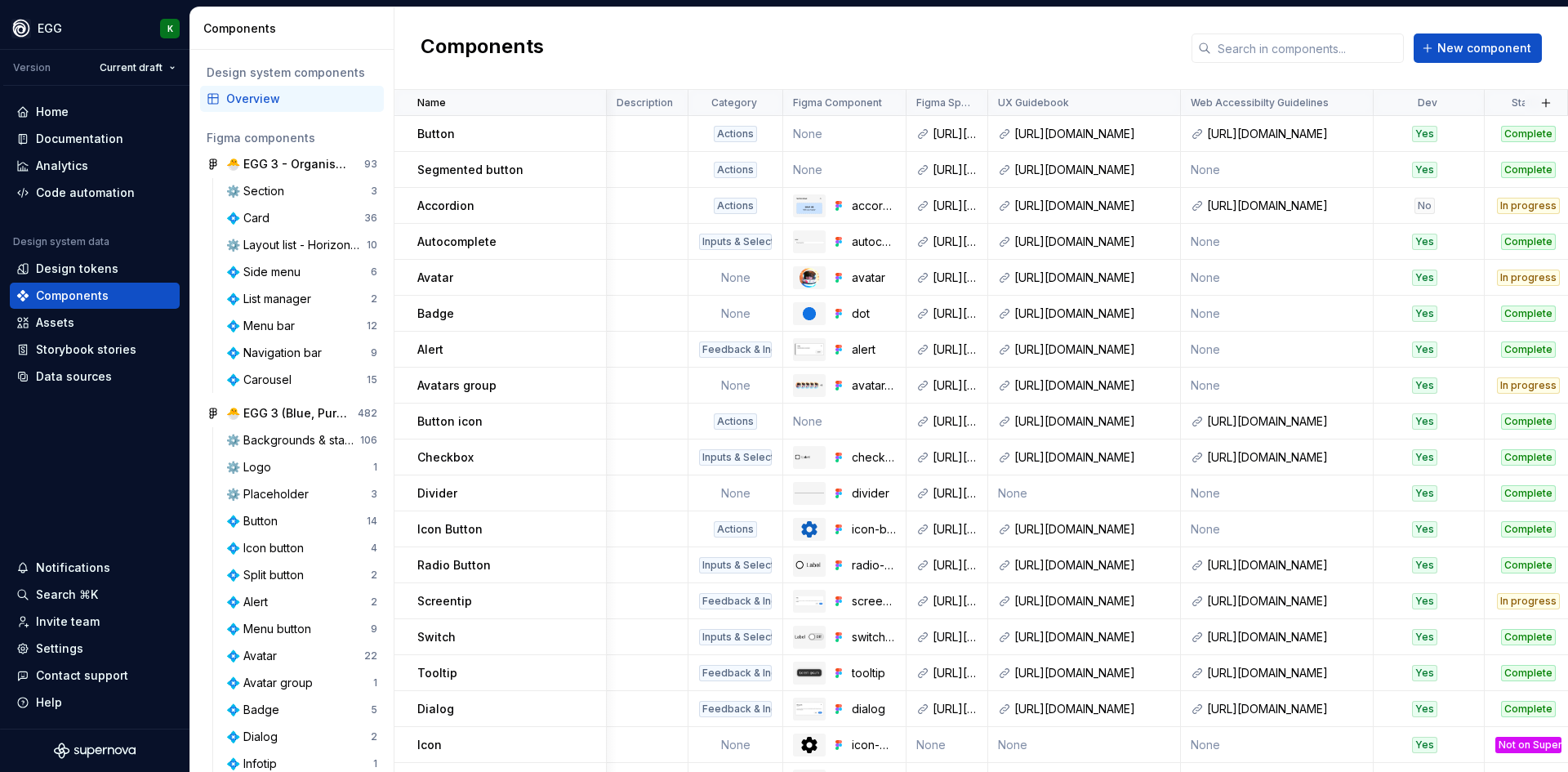
scroll to position [0, 3095]
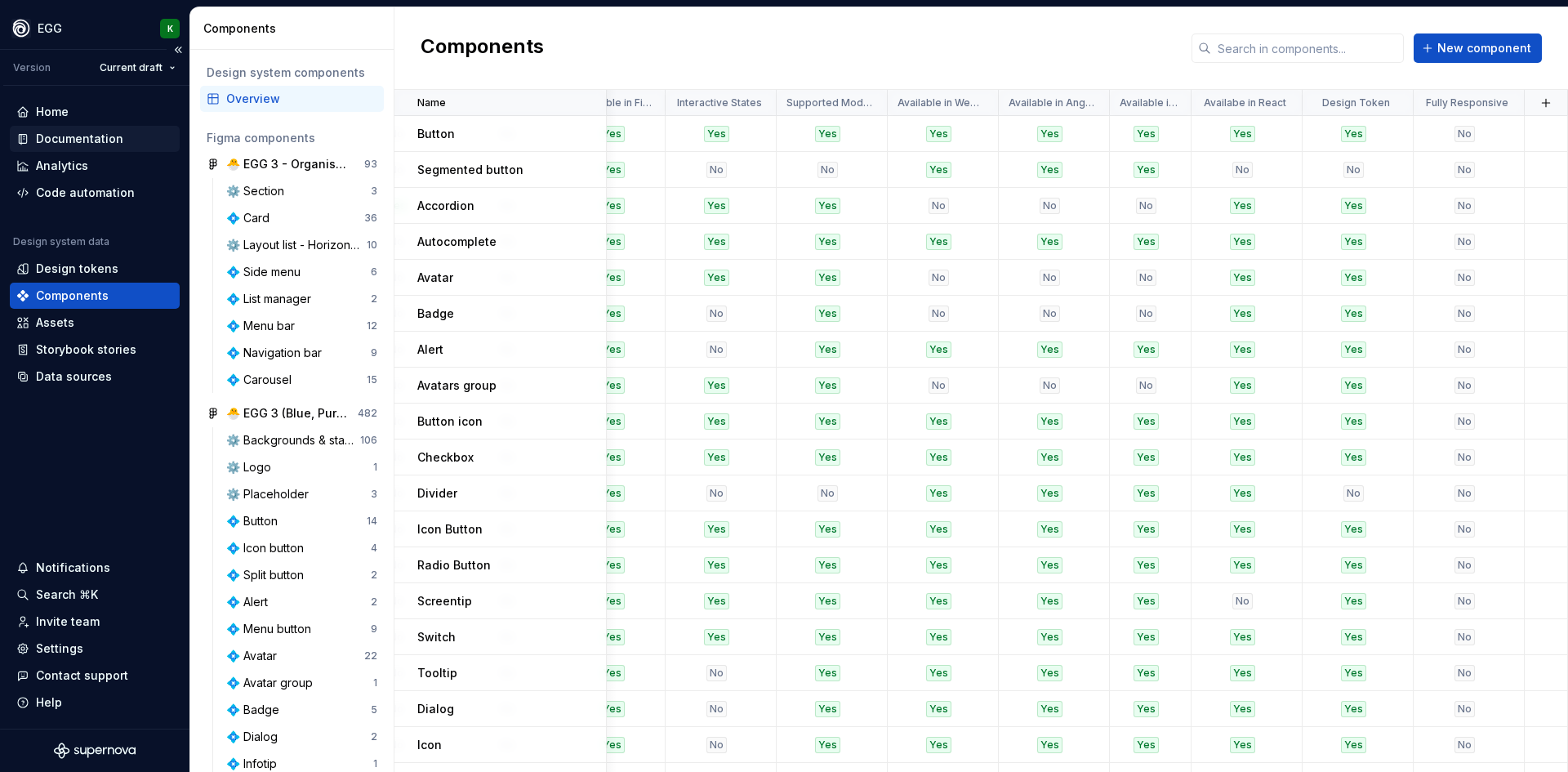
click at [78, 138] on div "Documentation" at bounding box center [79, 139] width 88 height 16
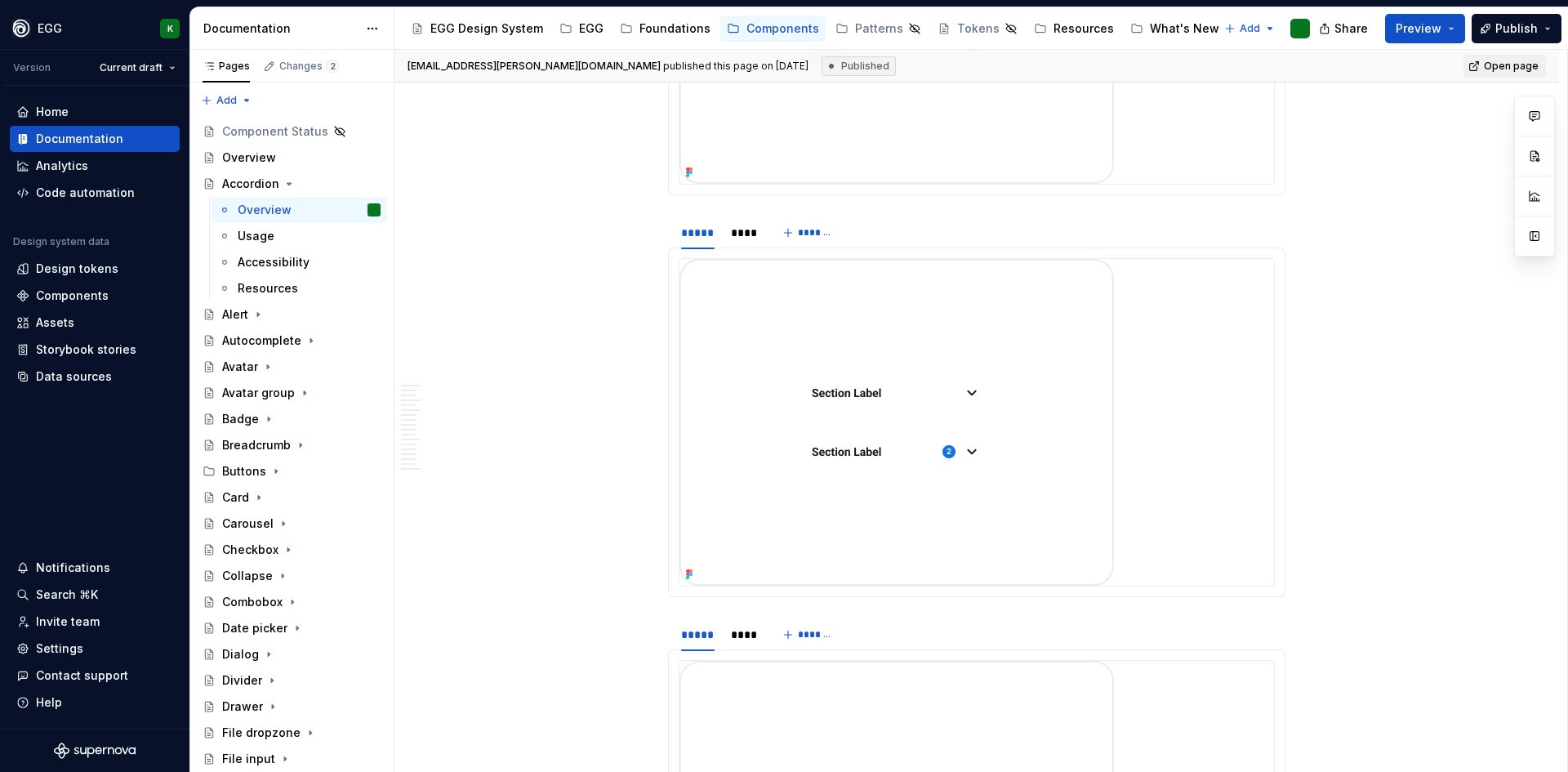
scroll to position [2941, 0]
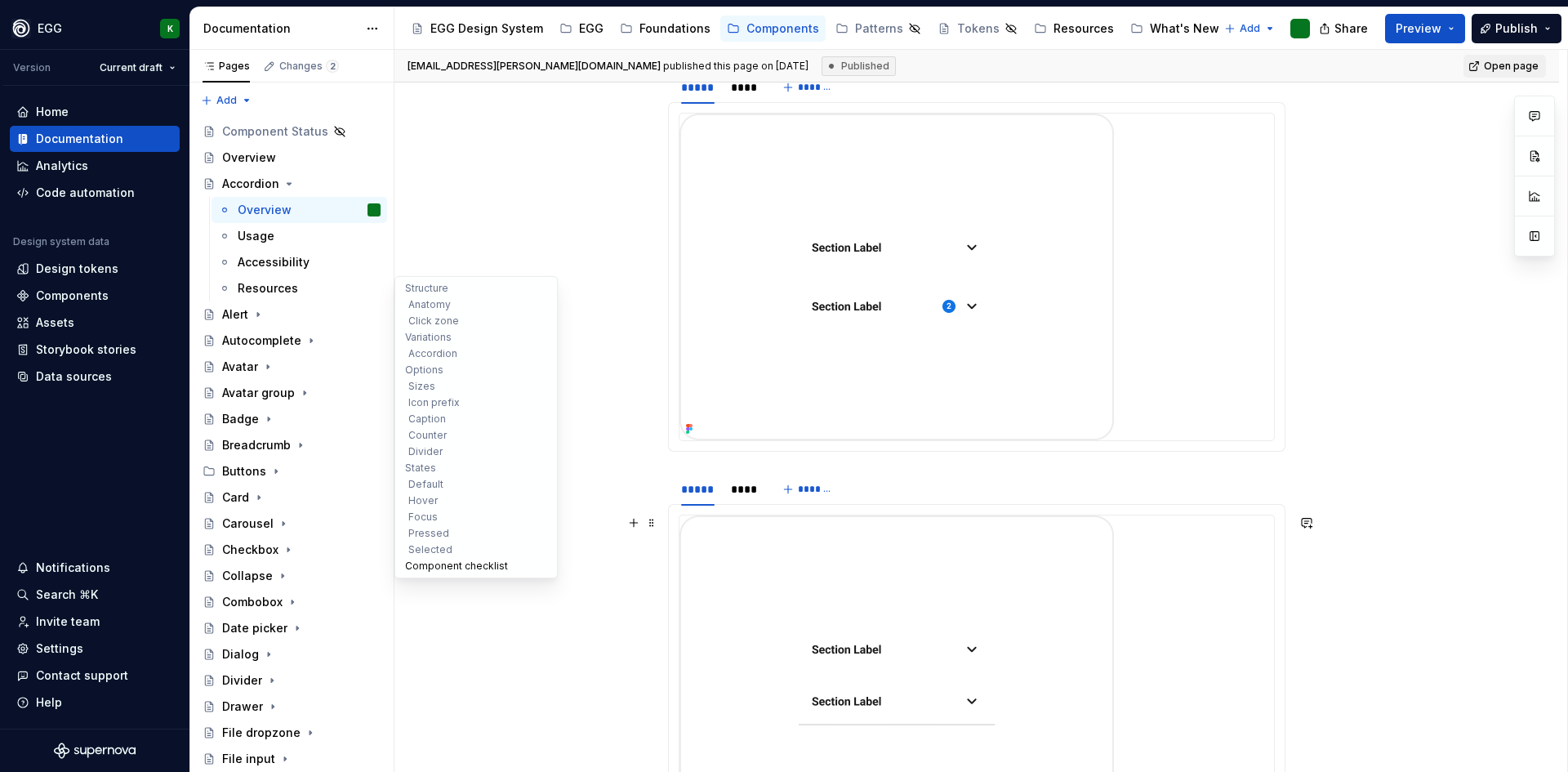
click at [416, 567] on button "Component checklist" at bounding box center [476, 567] width 155 height 16
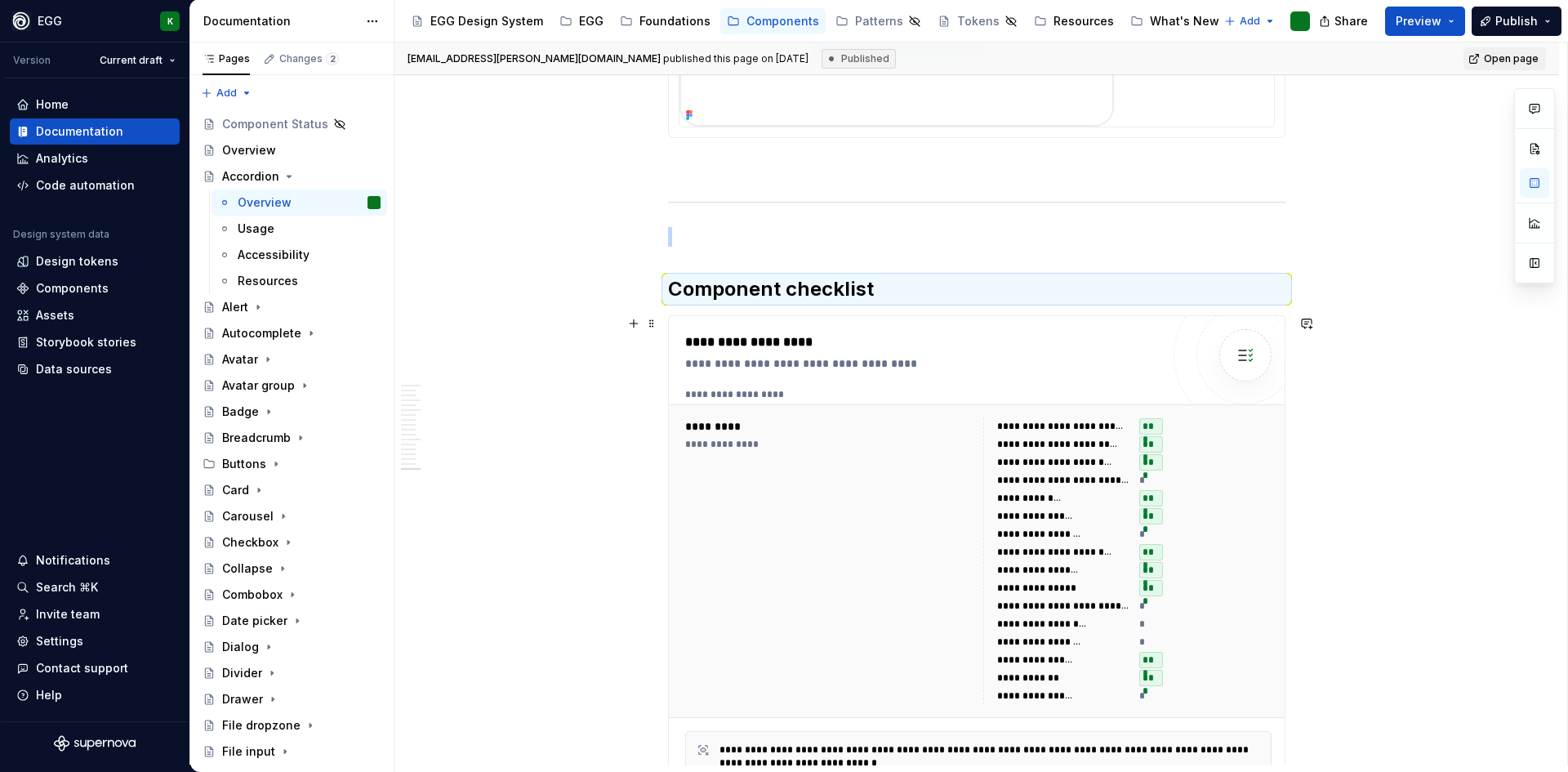
scroll to position [5645, 0]
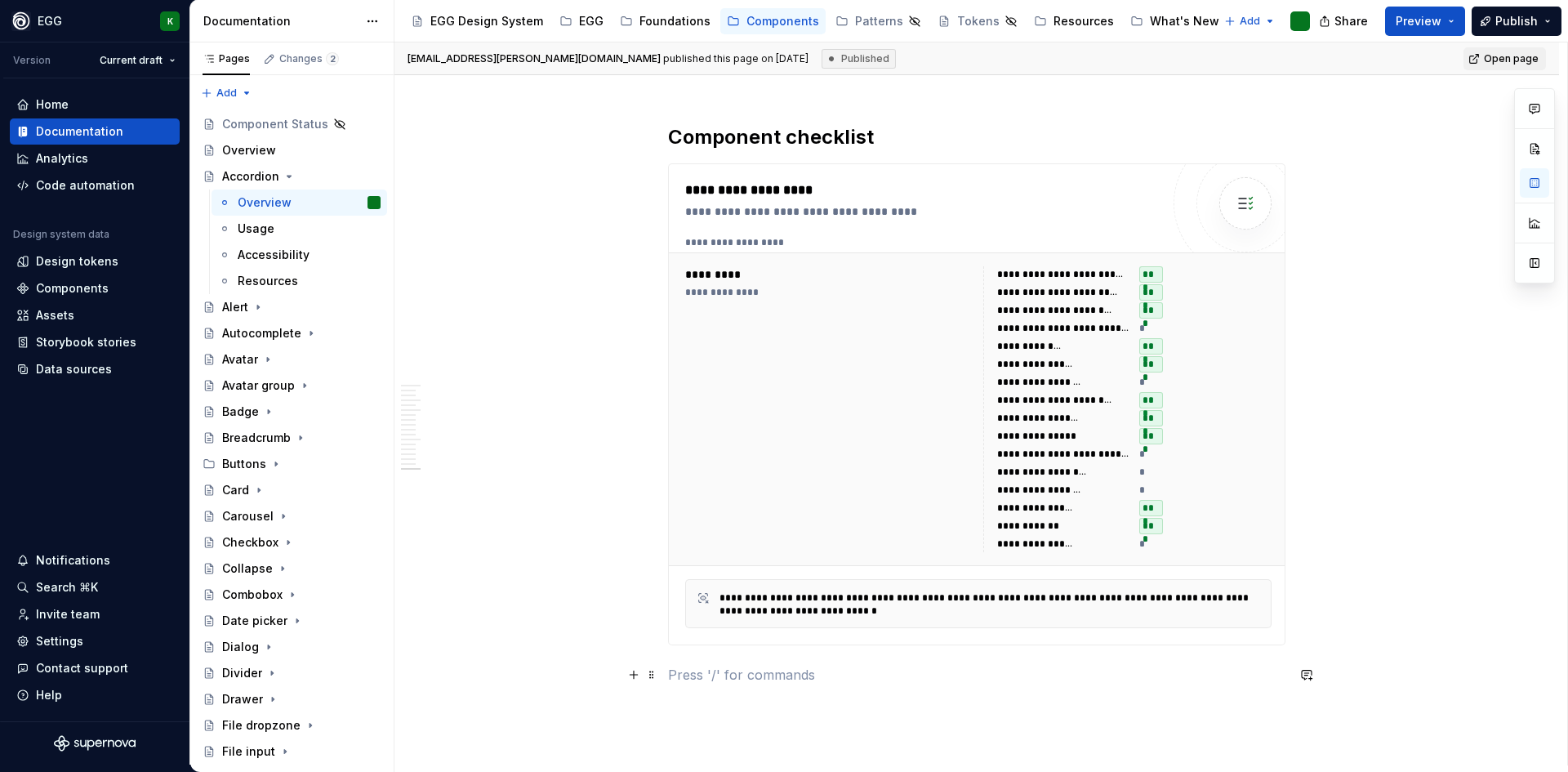
click at [821, 681] on p at bounding box center [976, 675] width 617 height 20
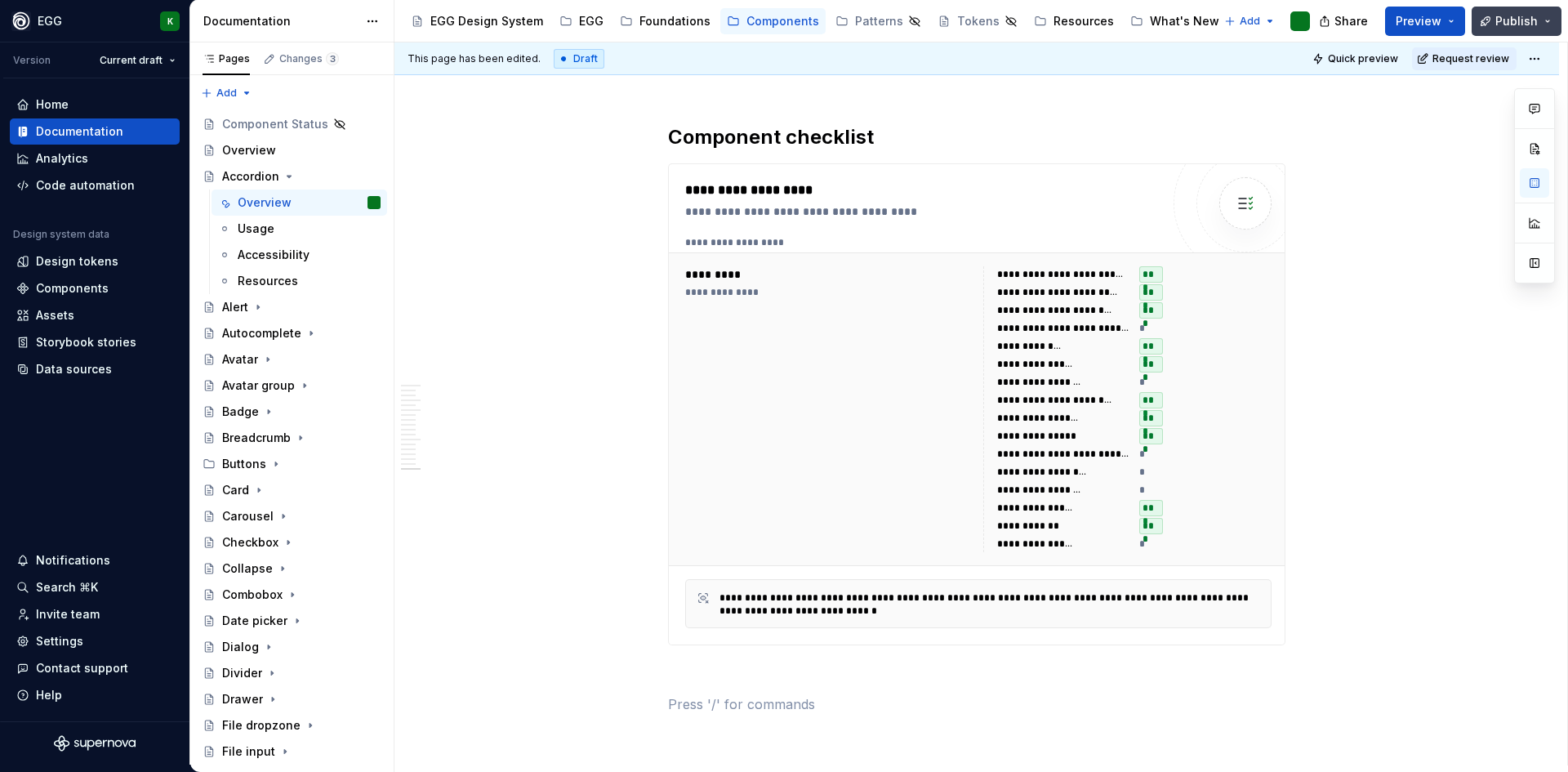
click at [1525, 18] on span "Publish" at bounding box center [1516, 21] width 43 height 16
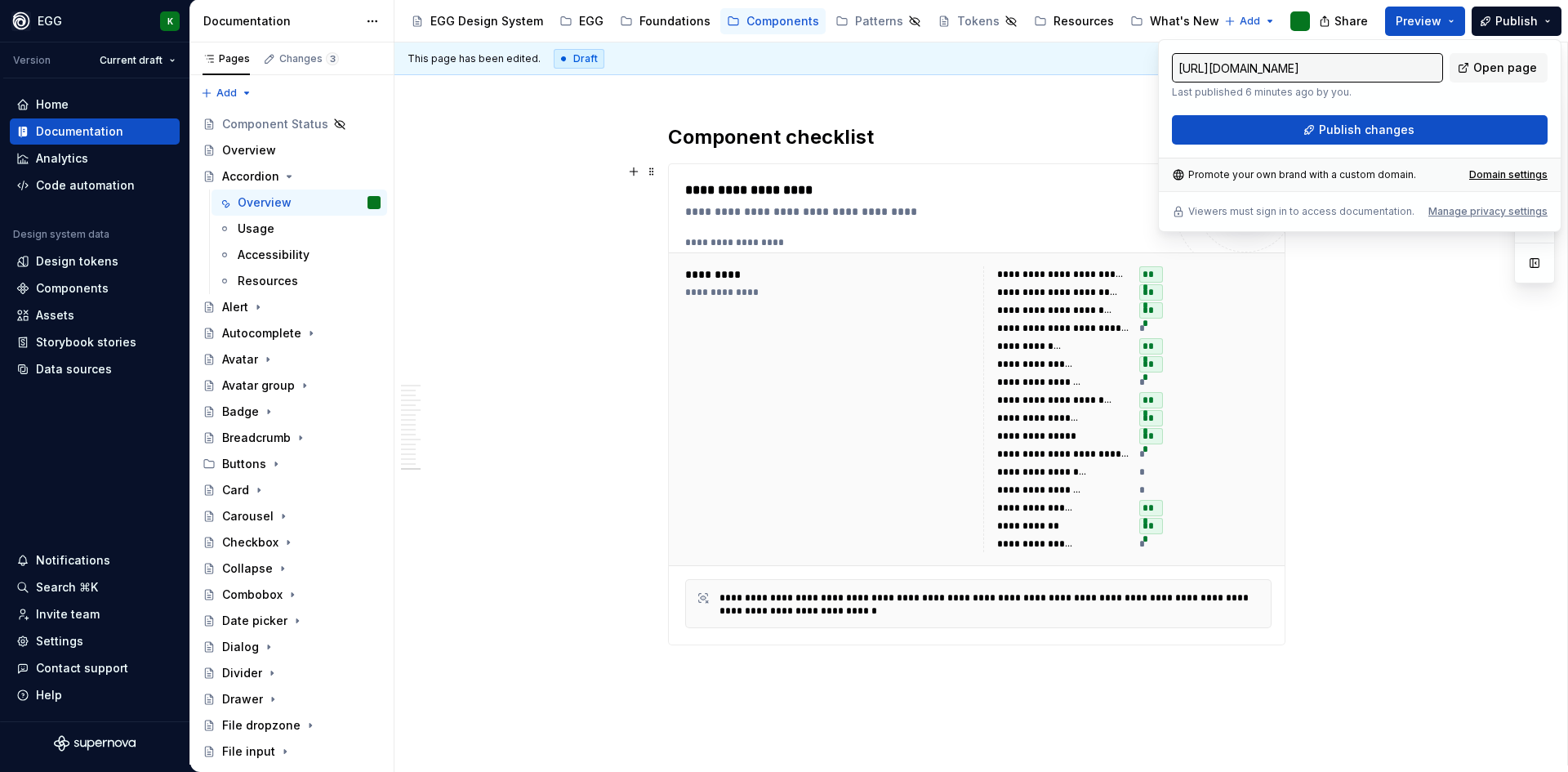
drag, startPoint x: 1440, startPoint y: 345, endPoint x: 1424, endPoint y: 218, distance: 128.0
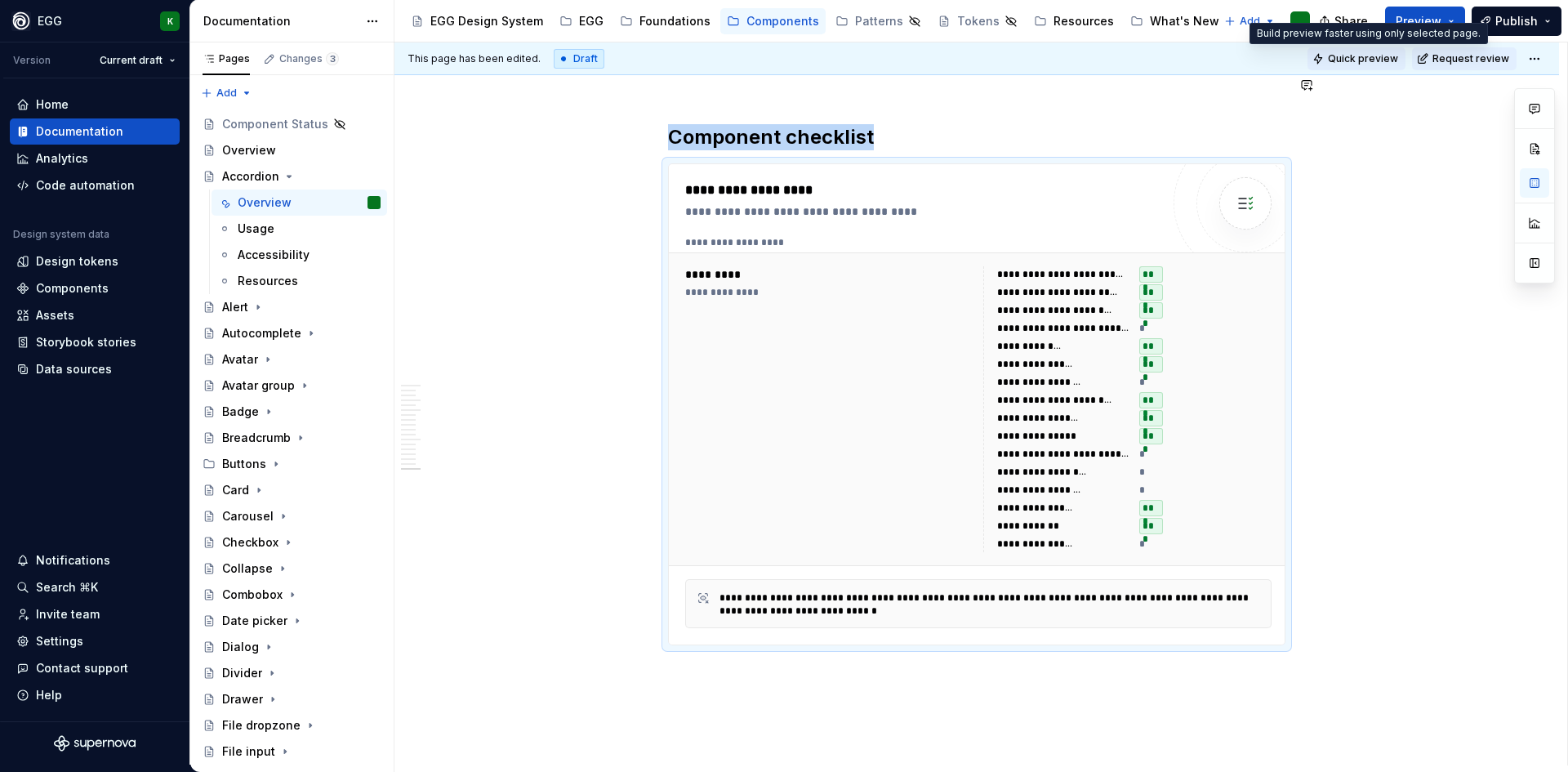
click at [1367, 67] on button "Quick preview" at bounding box center [1357, 59] width 98 height 23
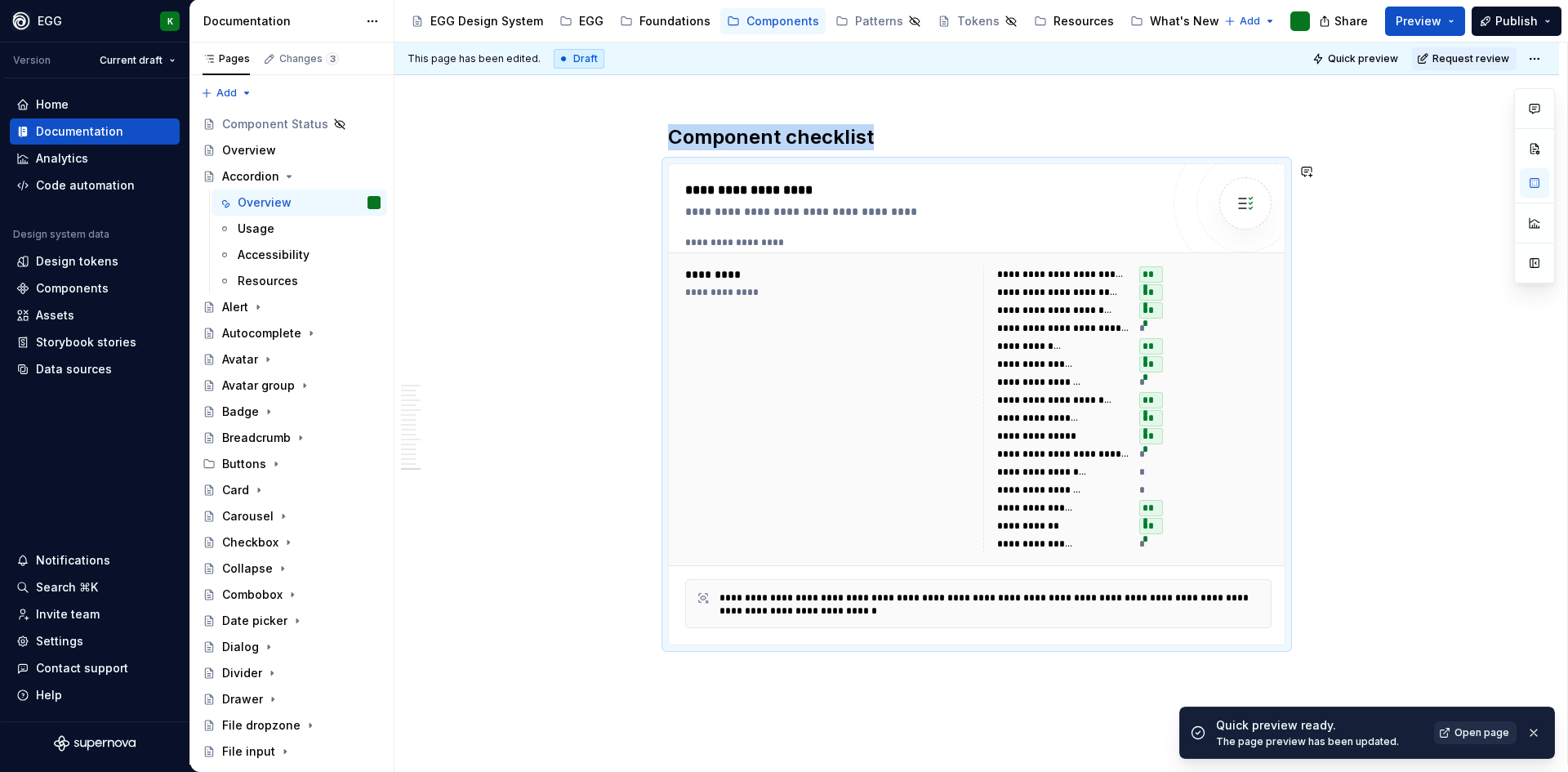
click at [1458, 729] on span "Open page" at bounding box center [1481, 733] width 55 height 13
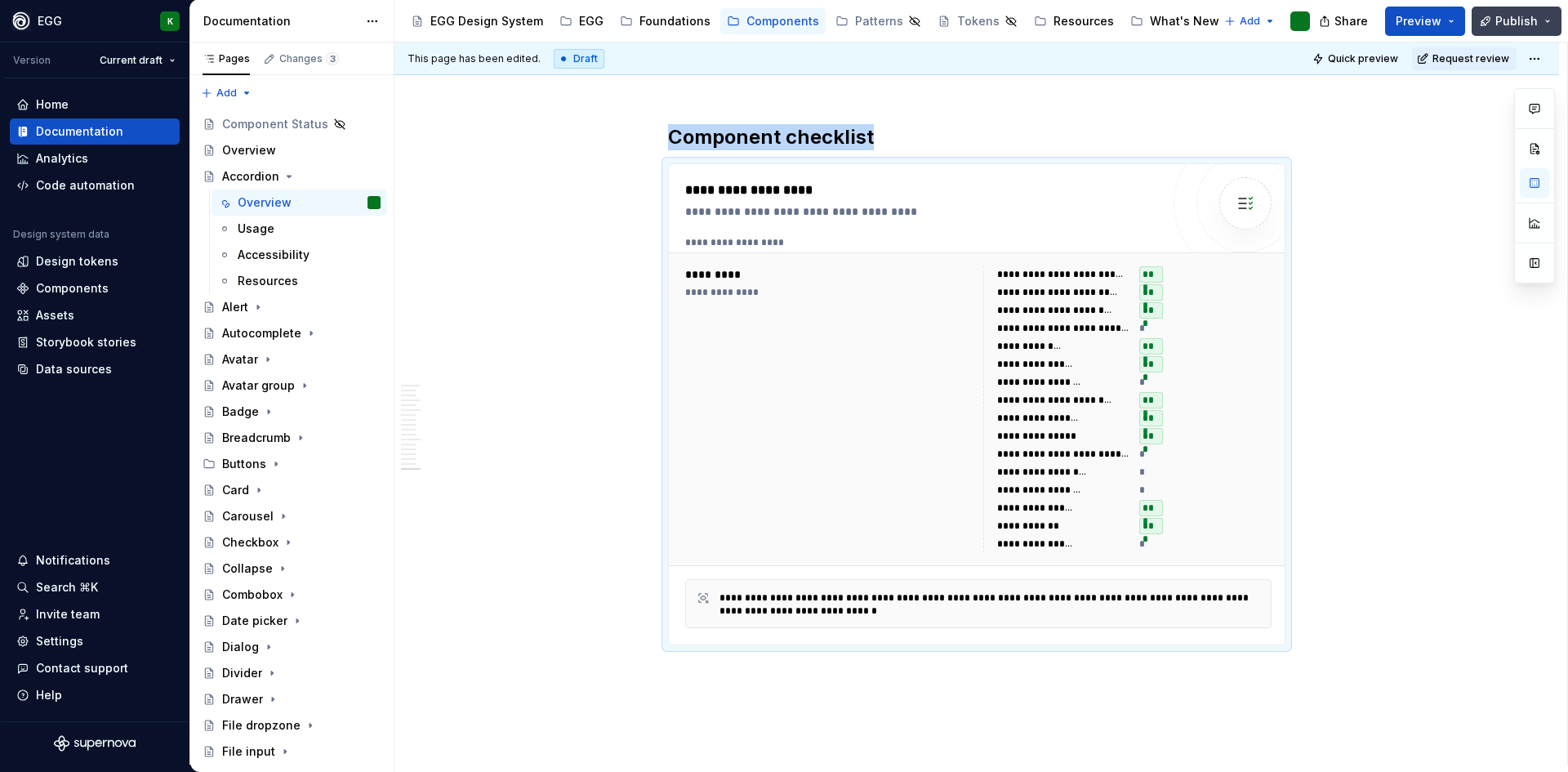
click at [1540, 17] on button "Publish" at bounding box center [1516, 21] width 90 height 29
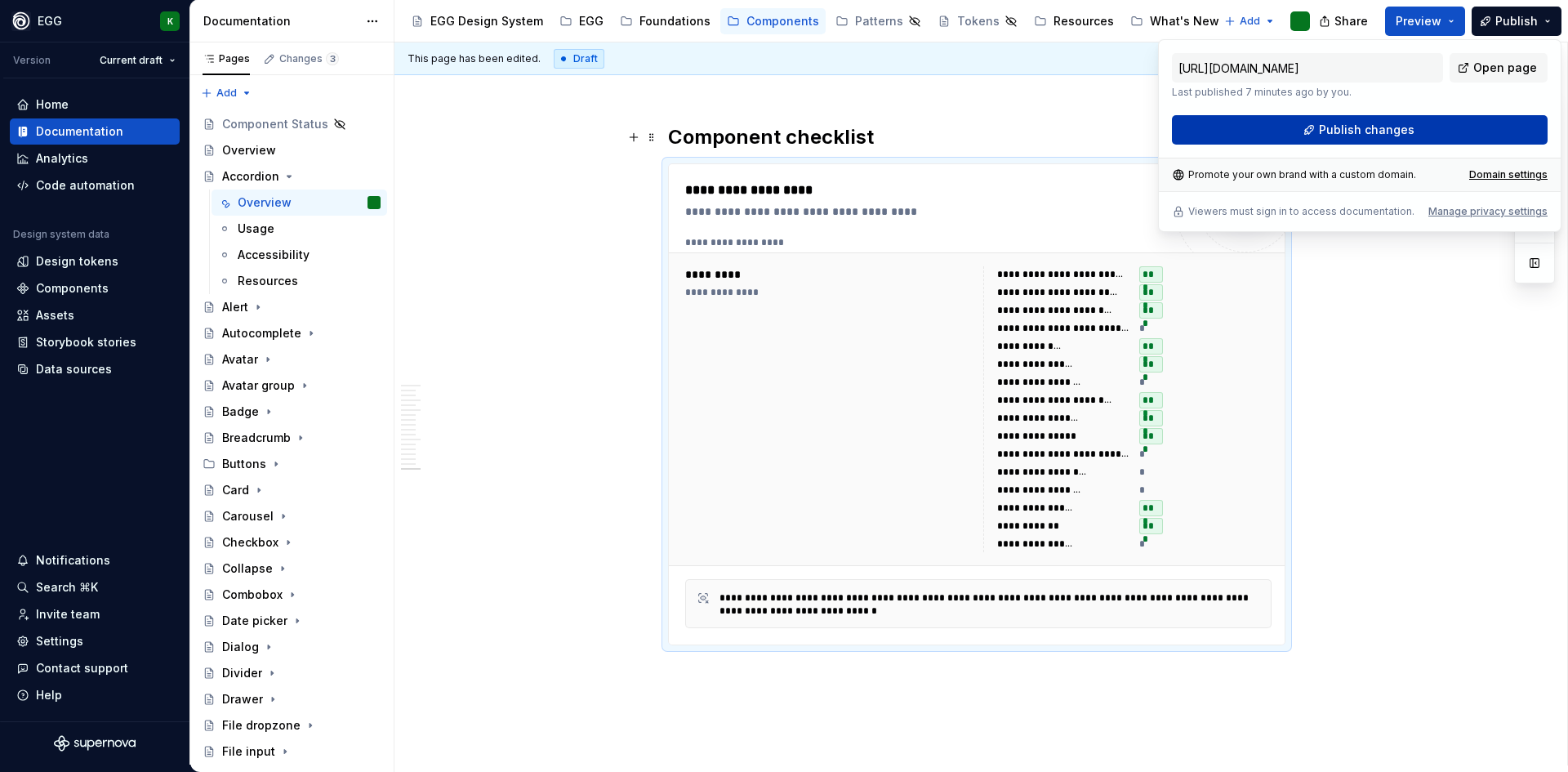
click at [1361, 129] on span "Publish changes" at bounding box center [1367, 130] width 96 height 16
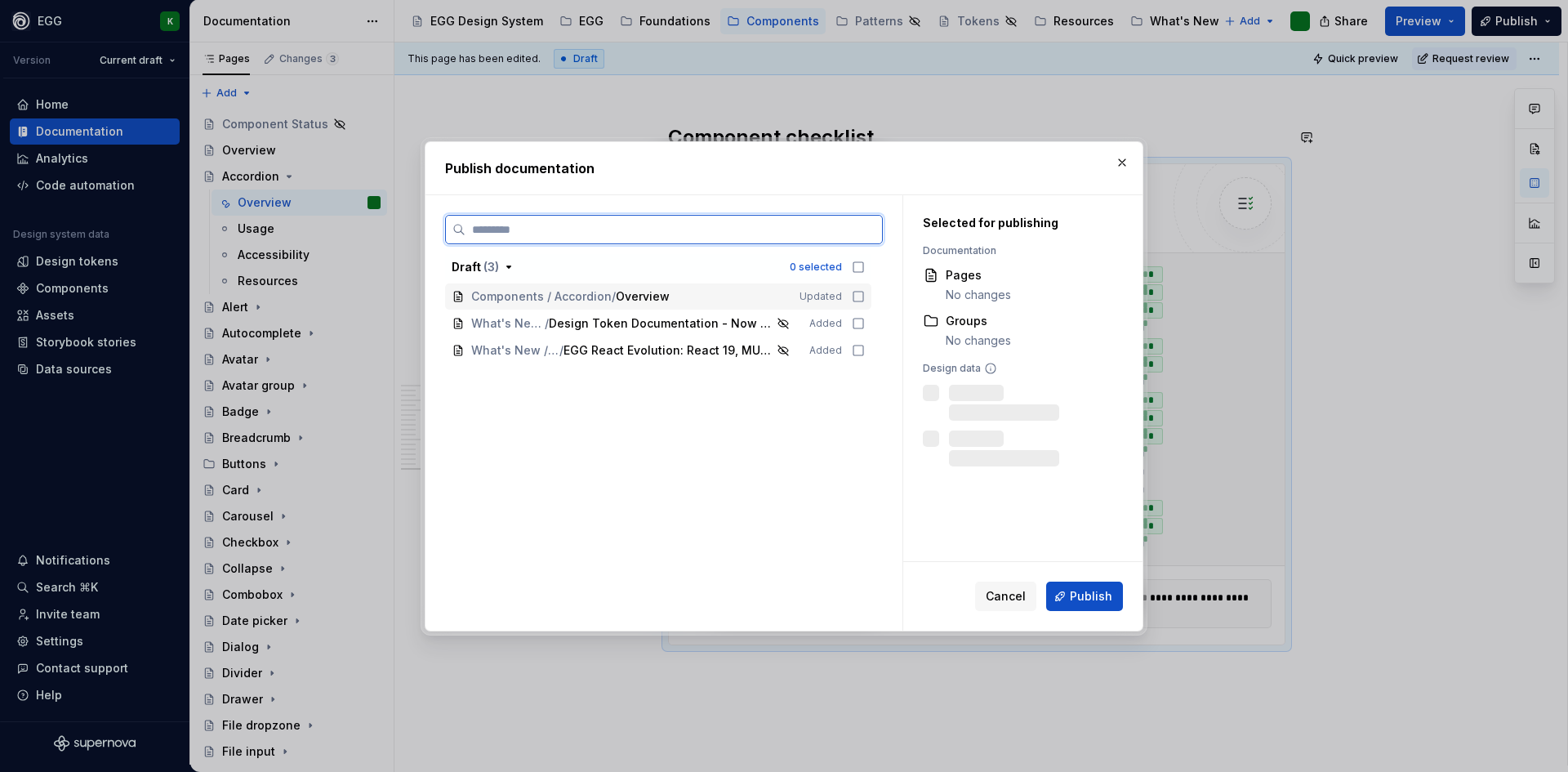
click at [855, 299] on icon at bounding box center [858, 296] width 13 height 13
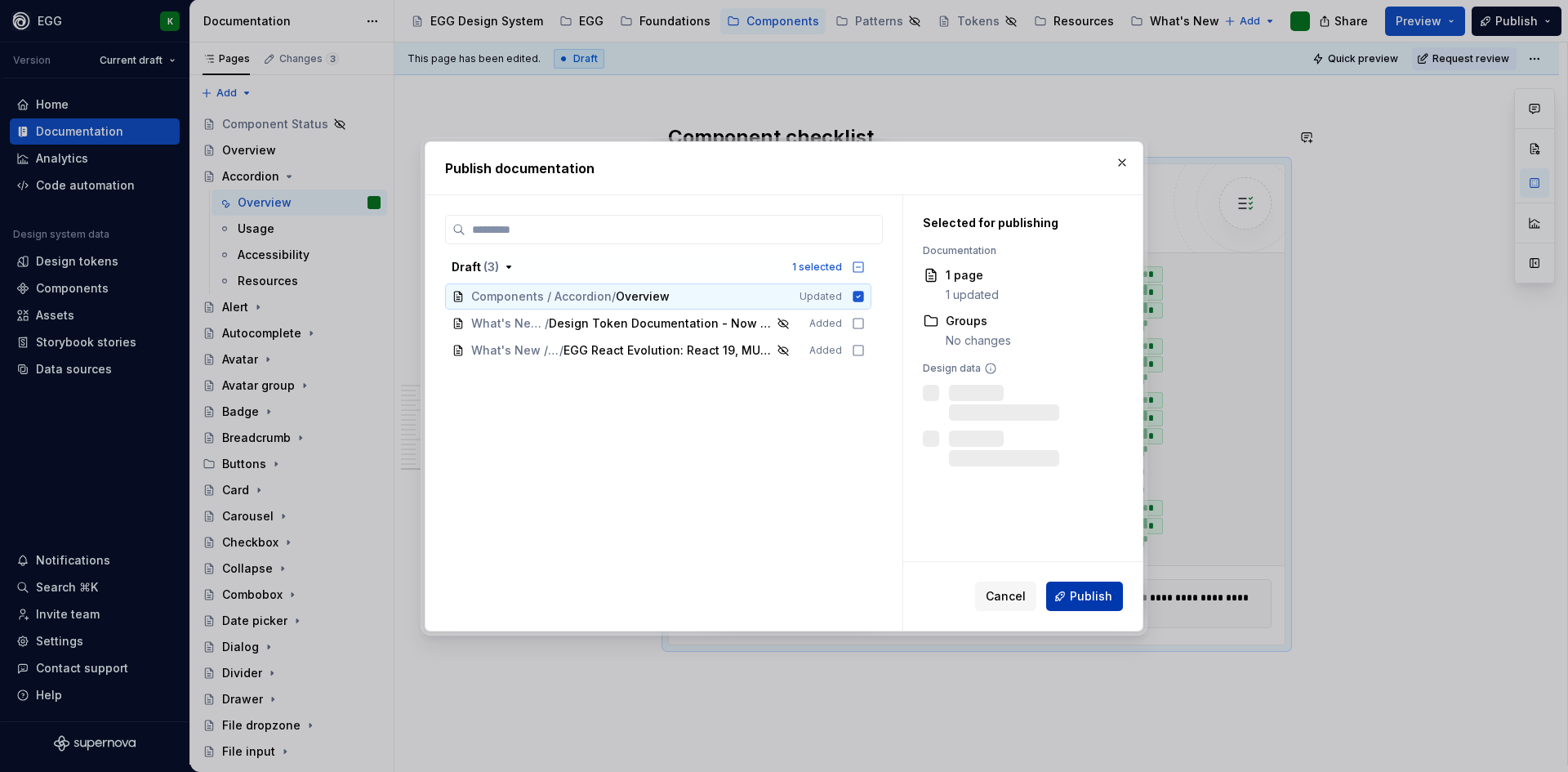
click at [1080, 597] on span "Publish" at bounding box center [1091, 596] width 43 height 16
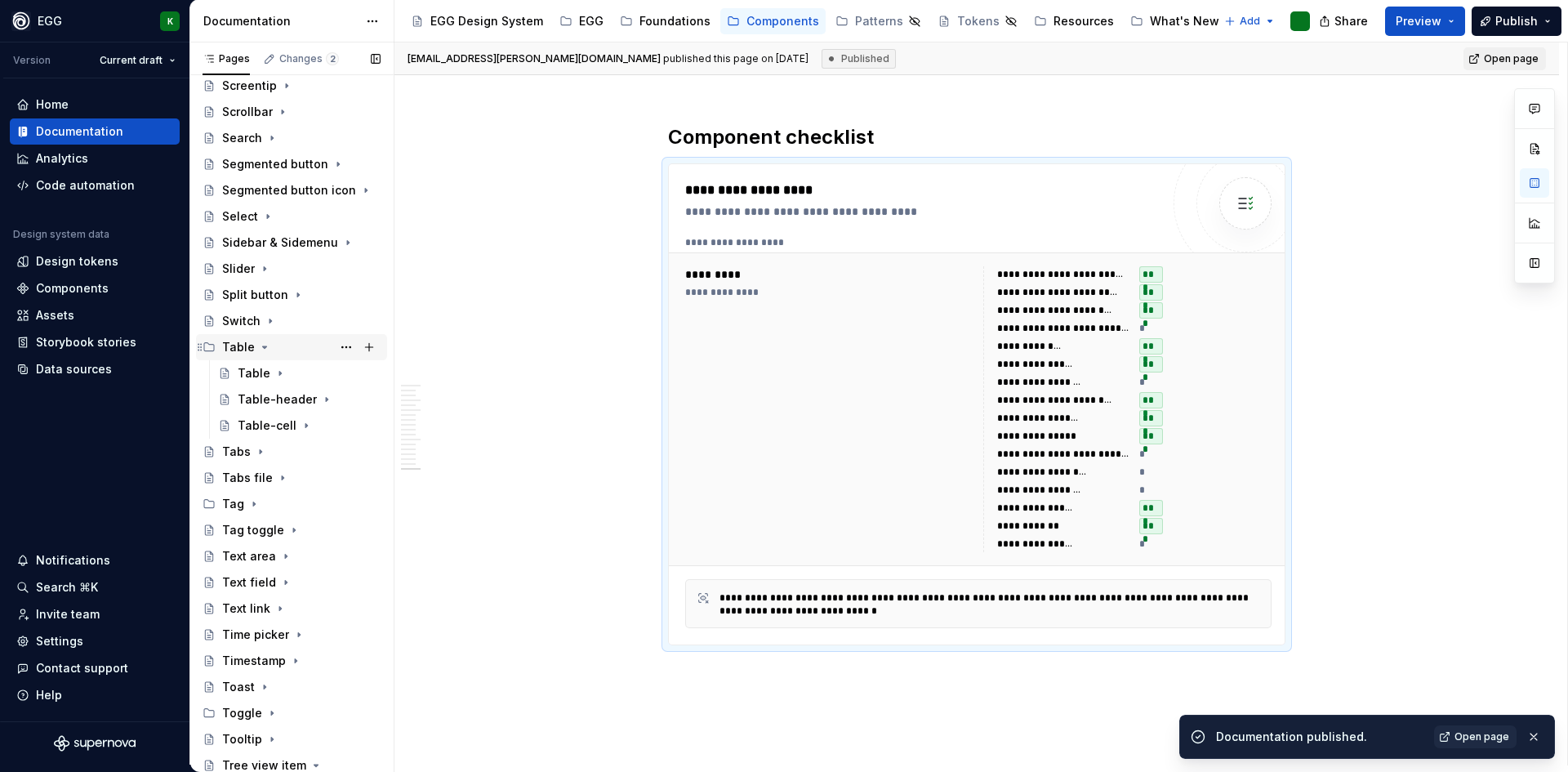
scroll to position [1330, 0]
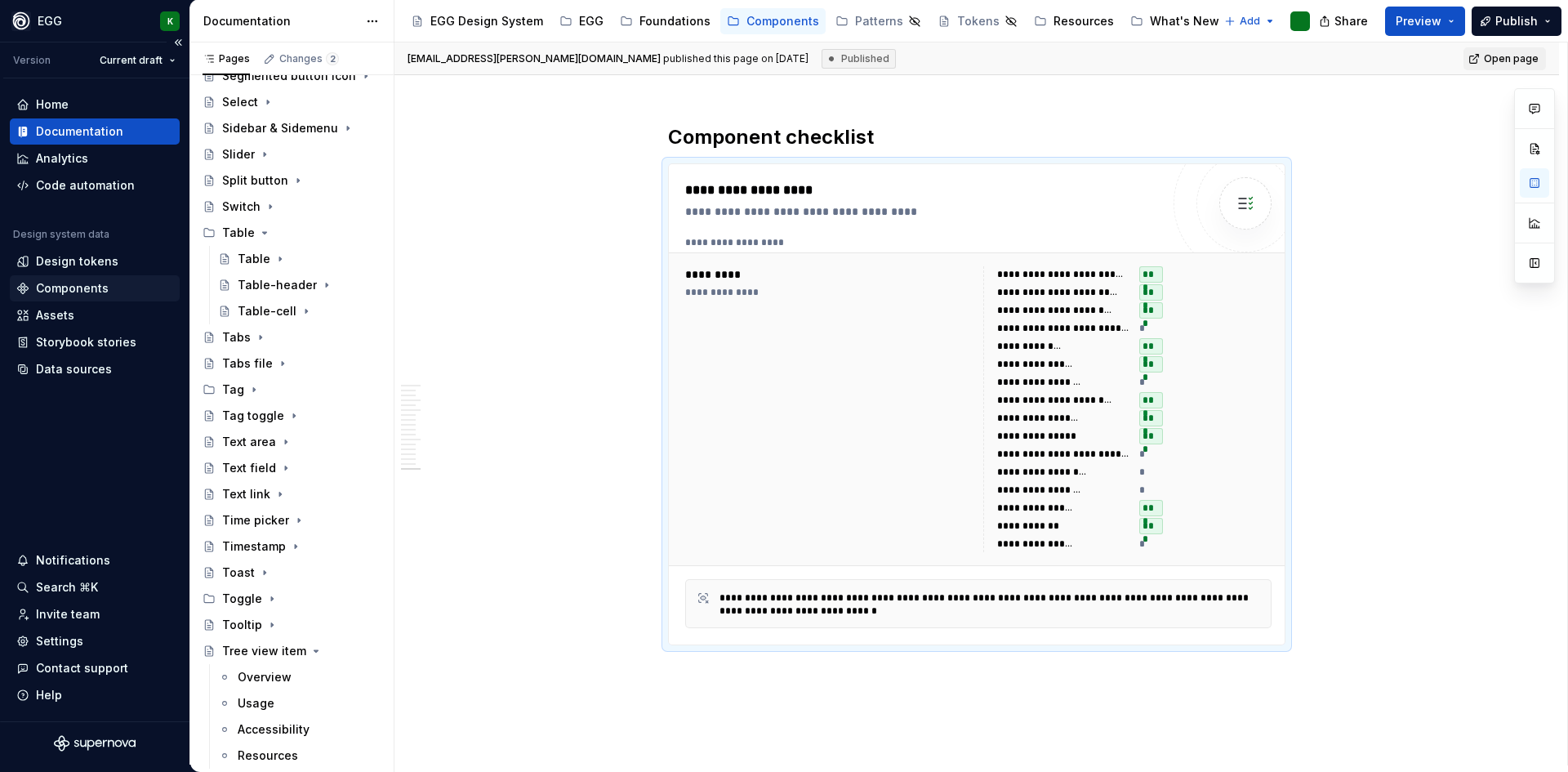
click at [66, 288] on div "Components" at bounding box center [72, 288] width 73 height 16
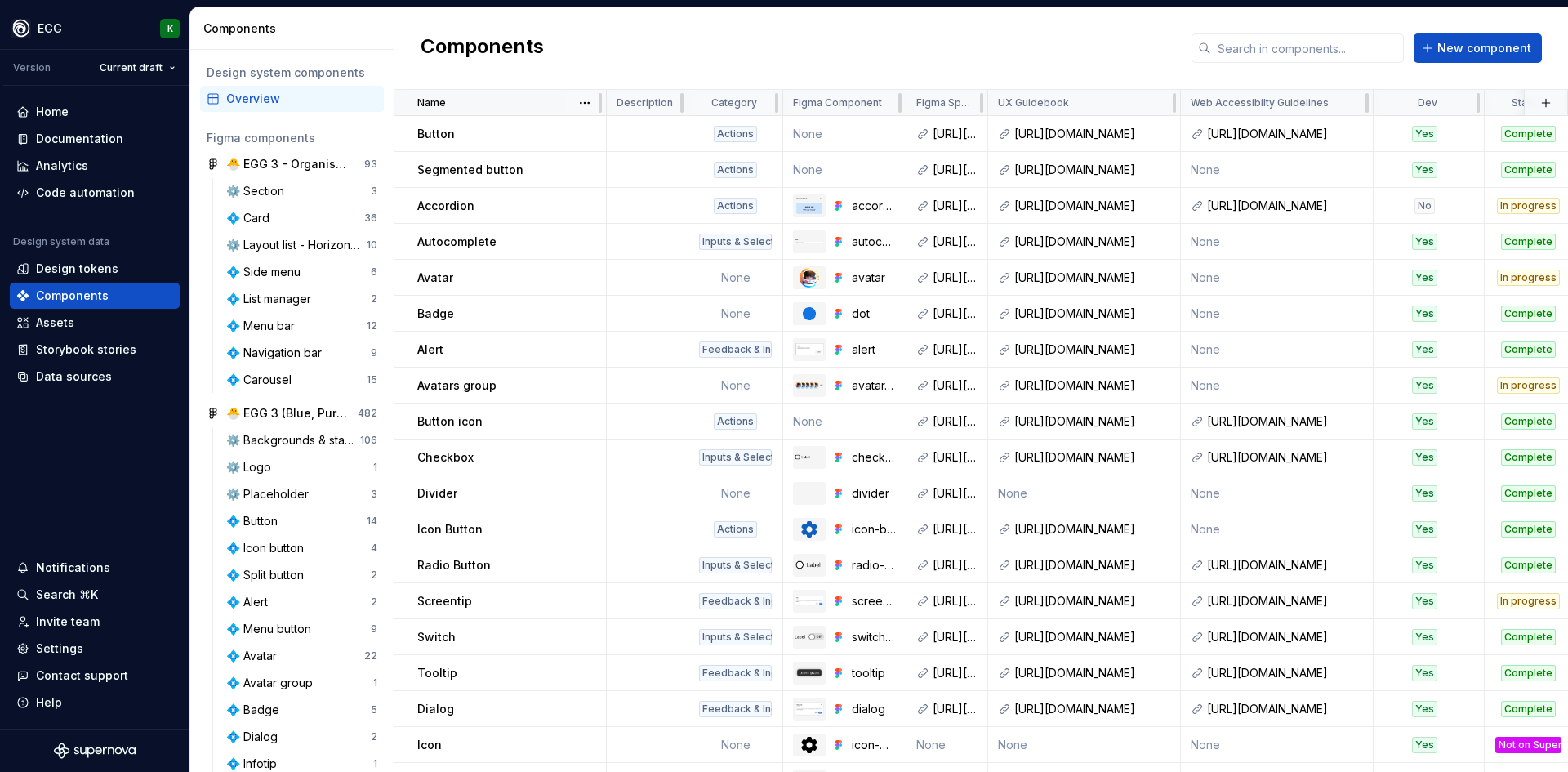
click at [565, 110] on span at bounding box center [585, 102] width 43 height 25
click at [585, 102] on html "EGG K Version Current draft Home Documentation Analytics Code automation Design…" at bounding box center [784, 386] width 1568 height 772
click at [620, 138] on div "Sort ascending" at bounding box center [656, 135] width 106 height 16
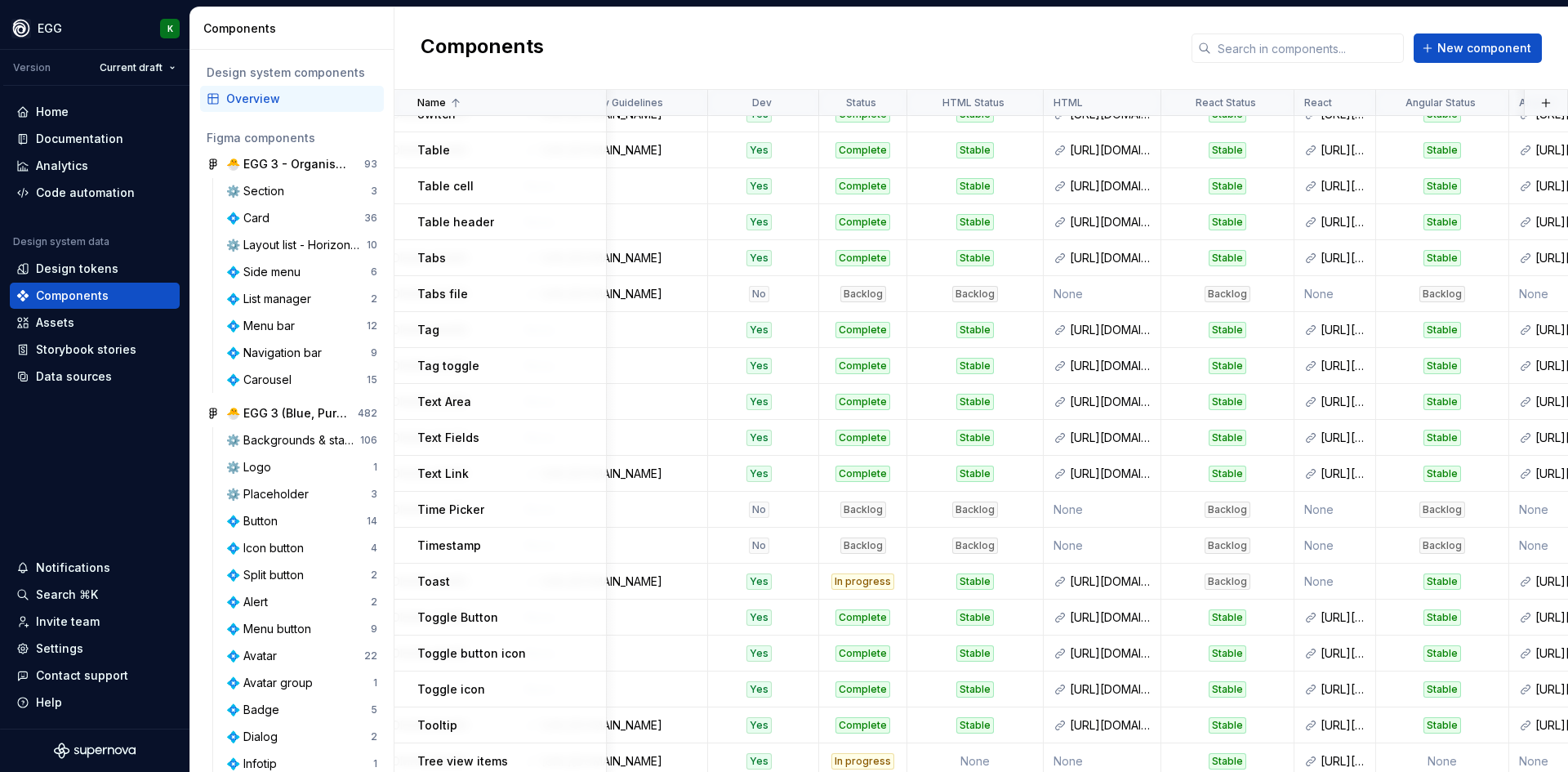
scroll to position [1961, 942]
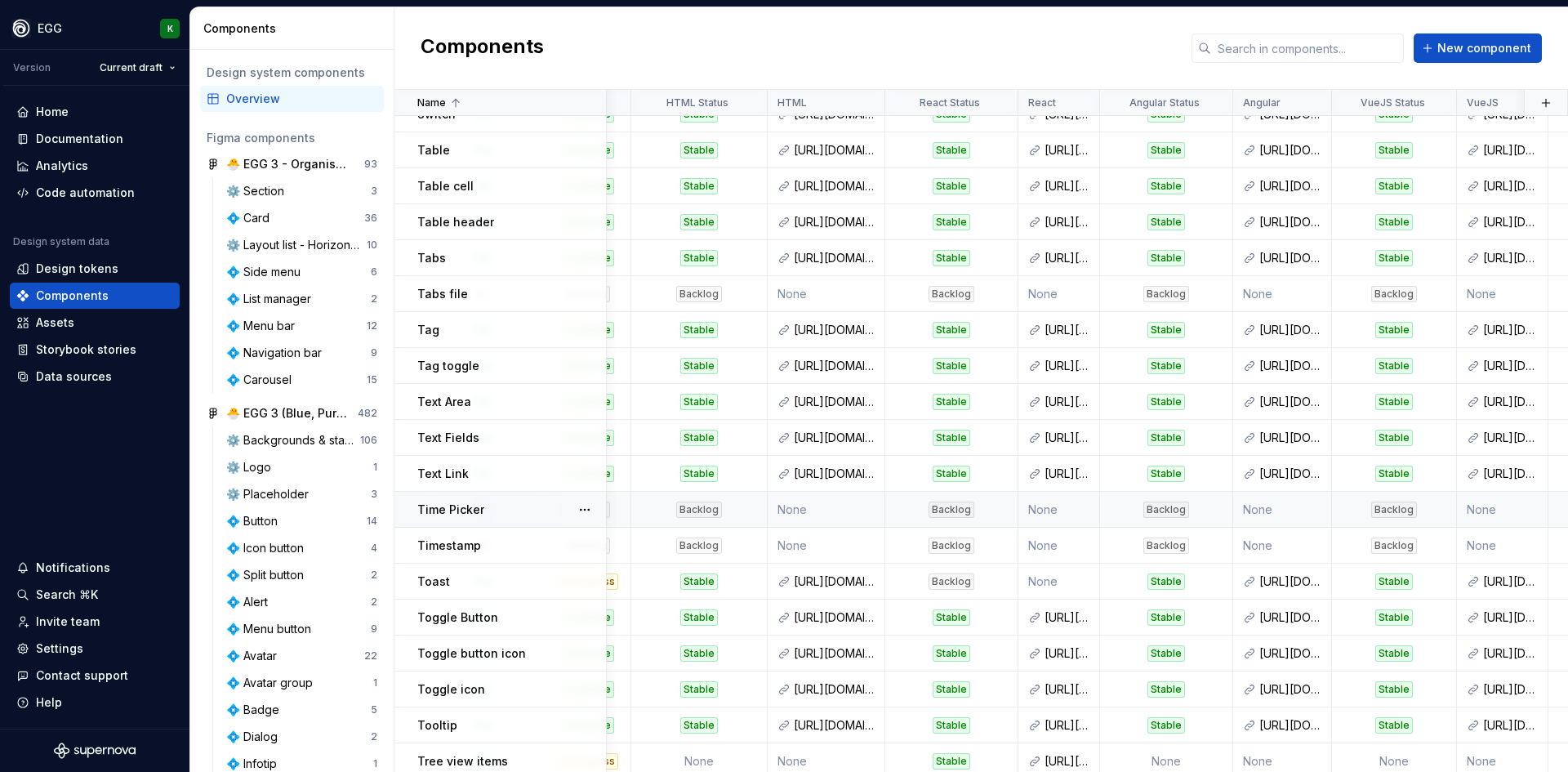
click at [457, 510] on p "Time Picker" at bounding box center [451, 510] width 67 height 16
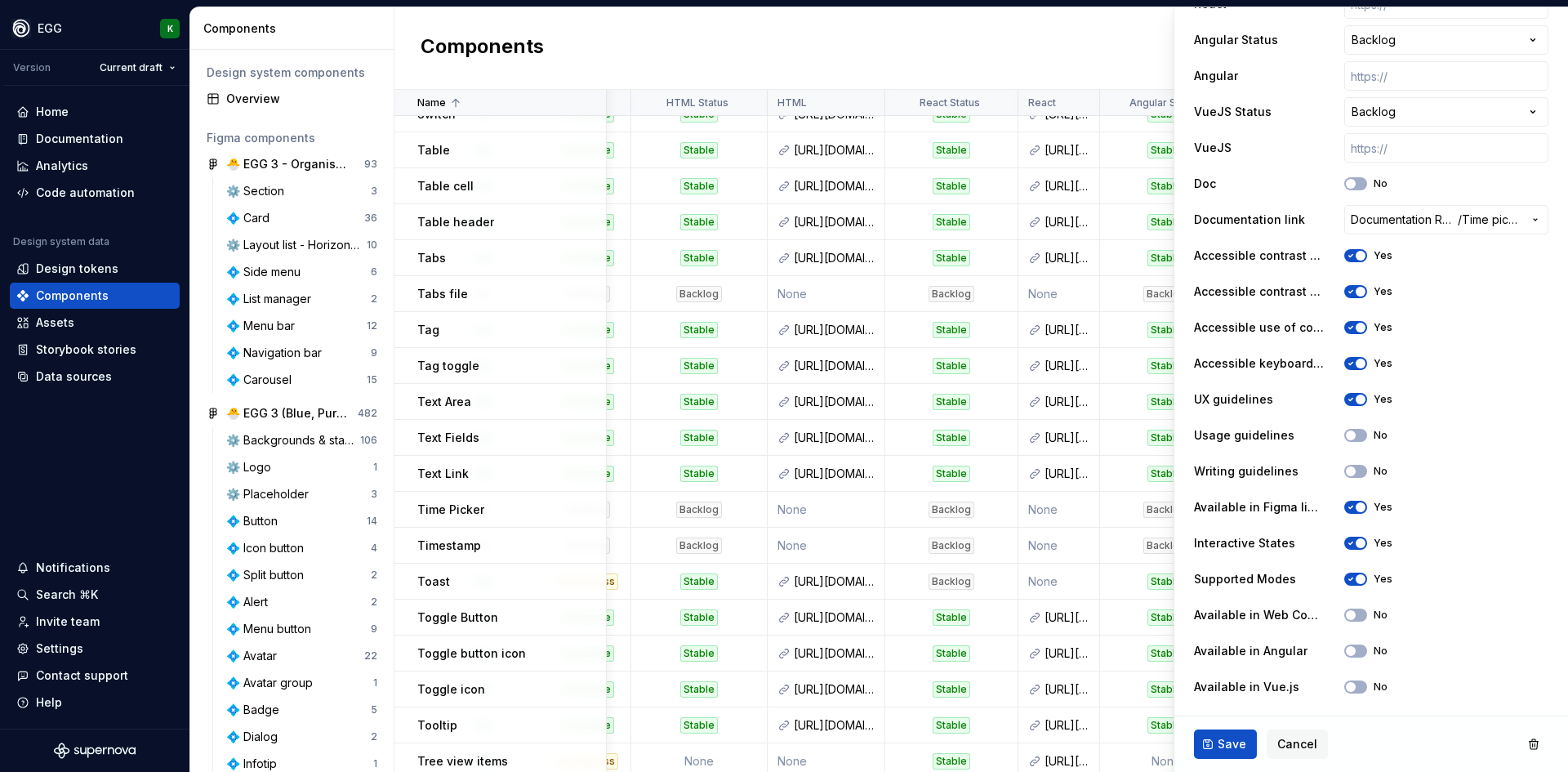
scroll to position [835, 0]
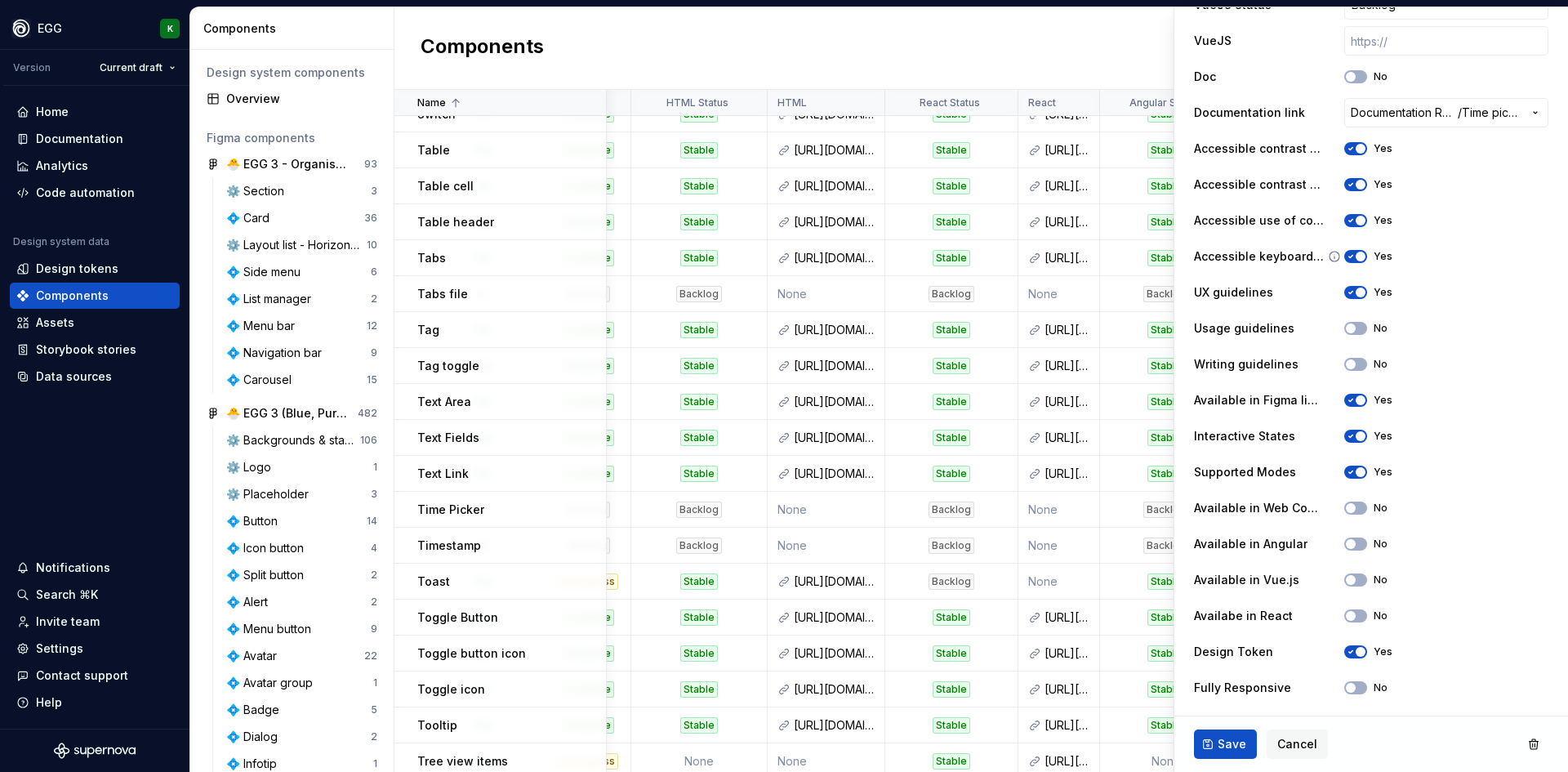
click at [1352, 246] on div "Accessible keyboard interations Yes" at bounding box center [1371, 256] width 354 height 29
click at [1354, 250] on button "Yes" at bounding box center [1355, 256] width 23 height 13
click at [1230, 751] on span "Save" at bounding box center [1232, 744] width 29 height 16
type textarea "*"
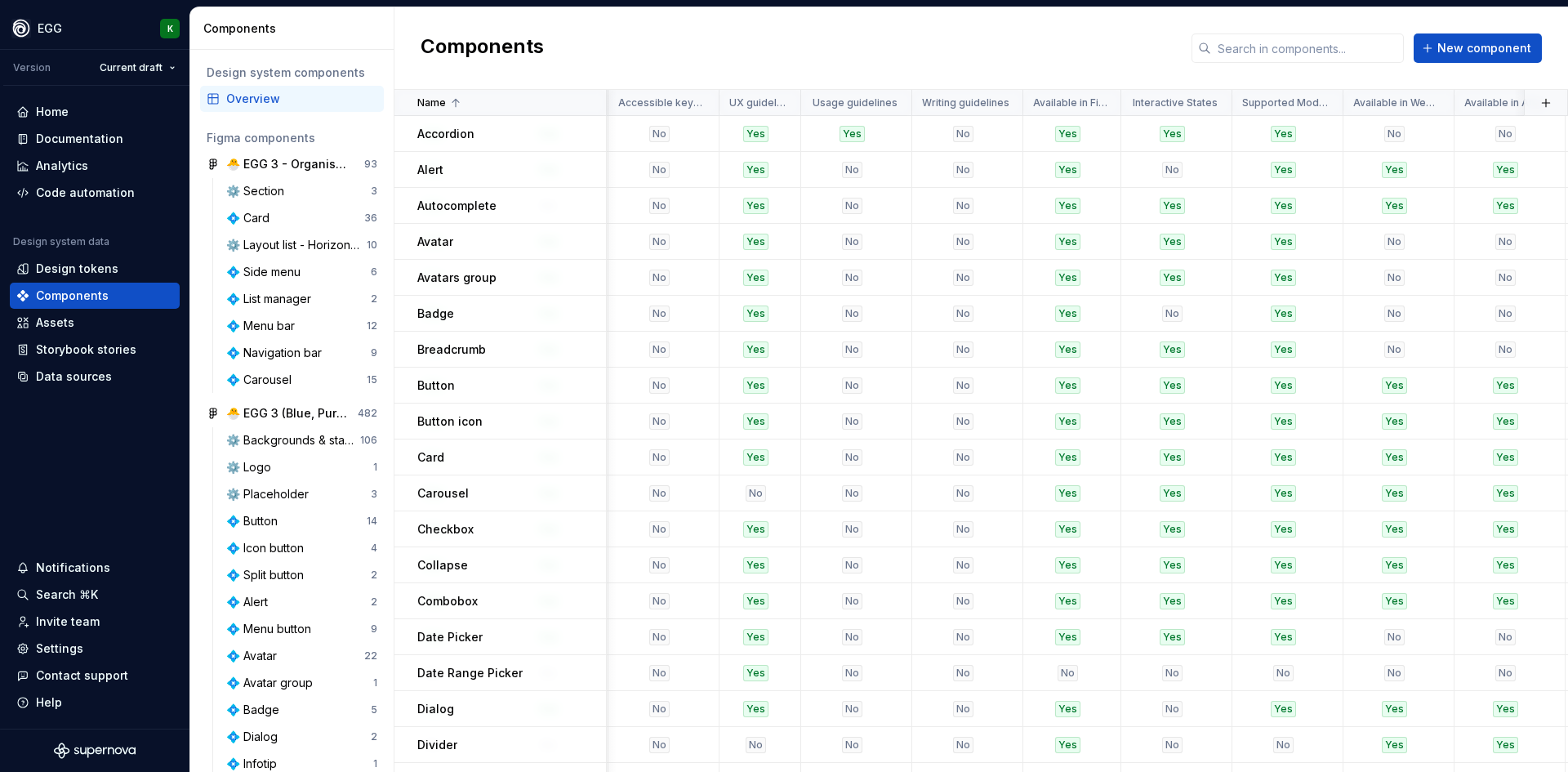
scroll to position [0, 2637]
